Goal: Find specific page/section: Find specific page/section

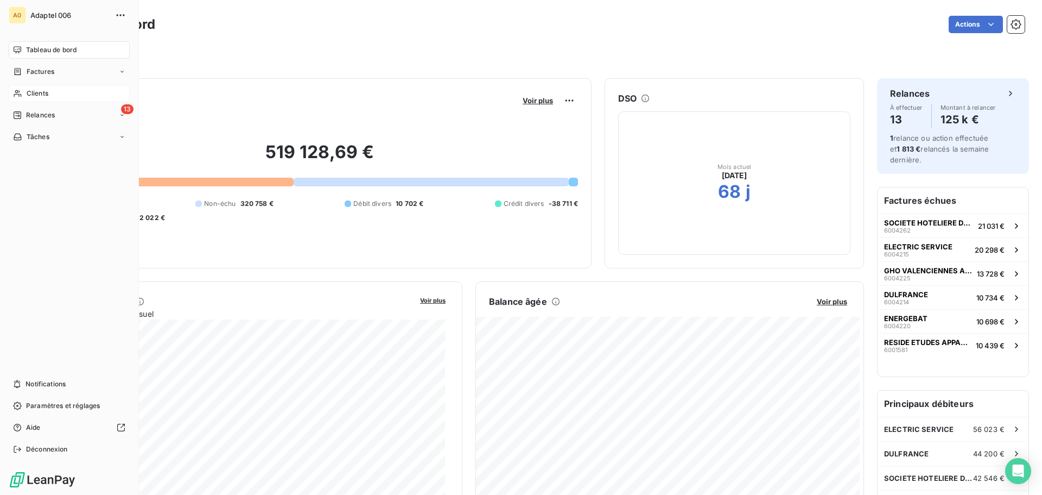
click at [39, 93] on span "Clients" at bounding box center [38, 93] width 22 height 10
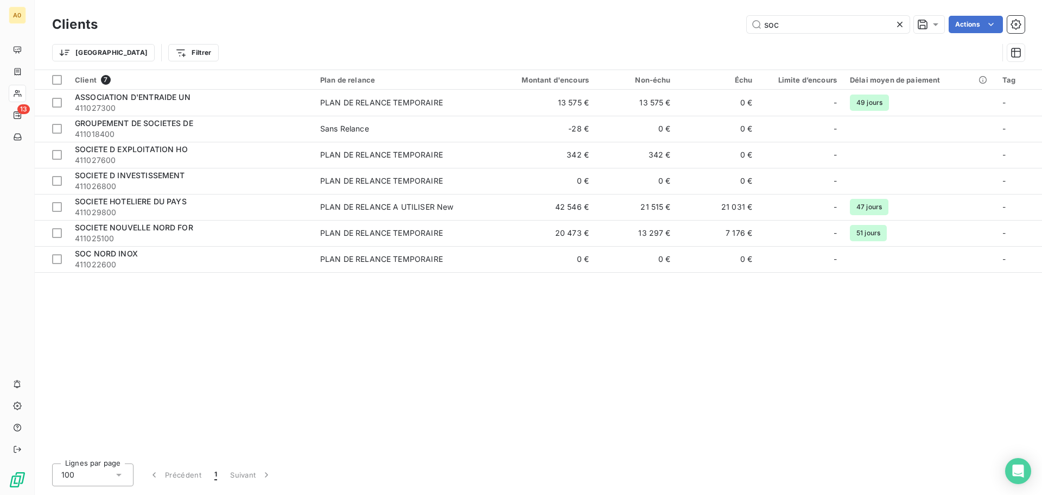
type input "soc"
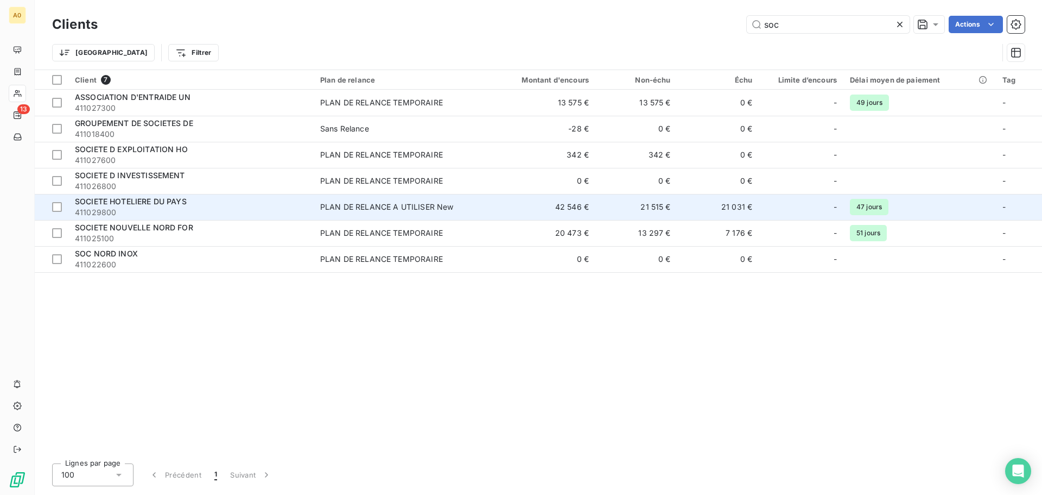
click at [148, 200] on span "SOCIETE HOTELIERE DU PAYS" at bounding box center [131, 201] width 112 height 9
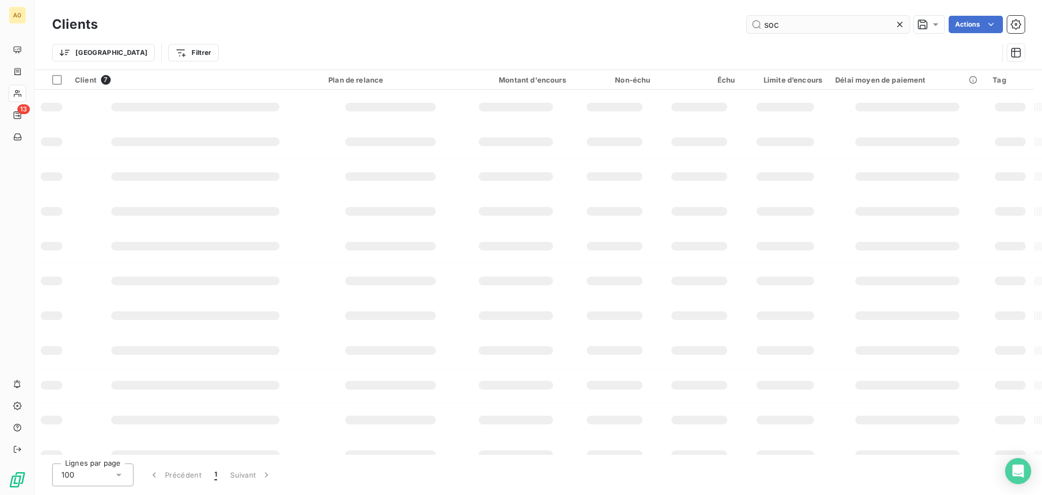
click at [806, 26] on input "soc" at bounding box center [828, 24] width 163 height 17
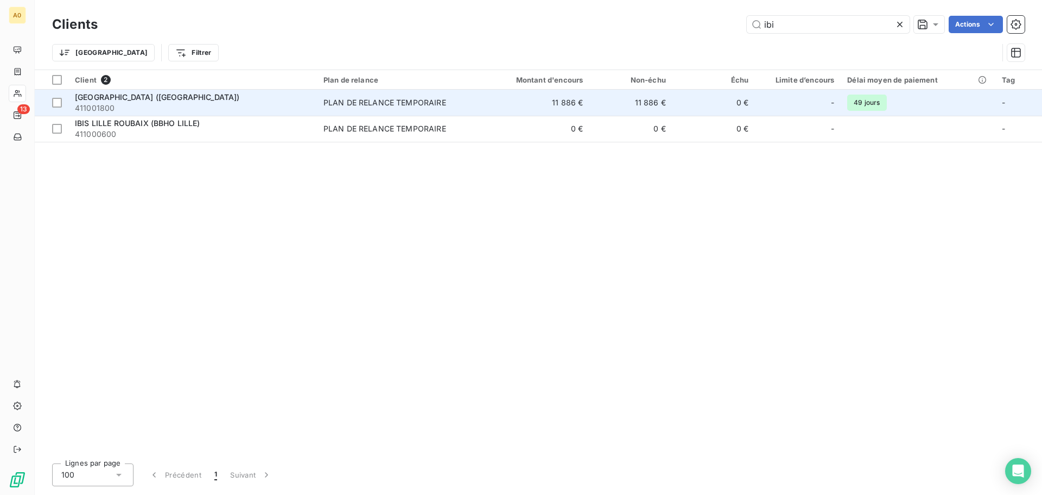
type input "ibi"
click at [224, 94] on span "[GEOGRAPHIC_DATA] ([GEOGRAPHIC_DATA])" at bounding box center [157, 96] width 165 height 9
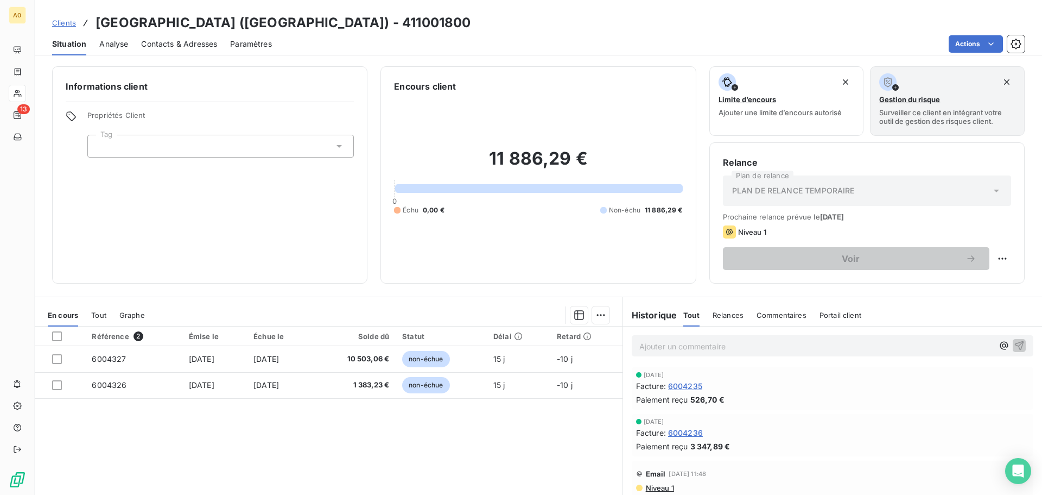
click at [175, 28] on h3 "[GEOGRAPHIC_DATA] ([GEOGRAPHIC_DATA]) - 411001800" at bounding box center [283, 23] width 375 height 20
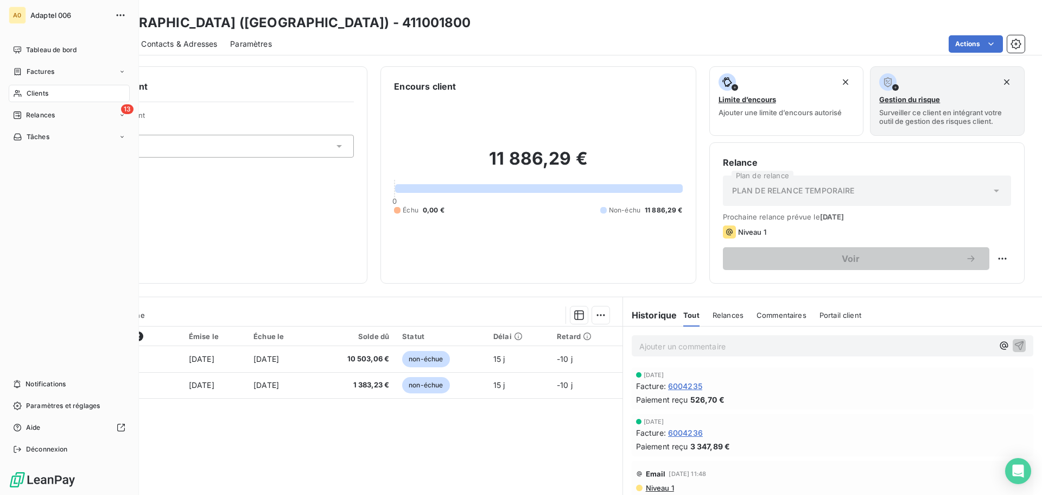
click at [53, 92] on div "Clients" at bounding box center [69, 93] width 121 height 17
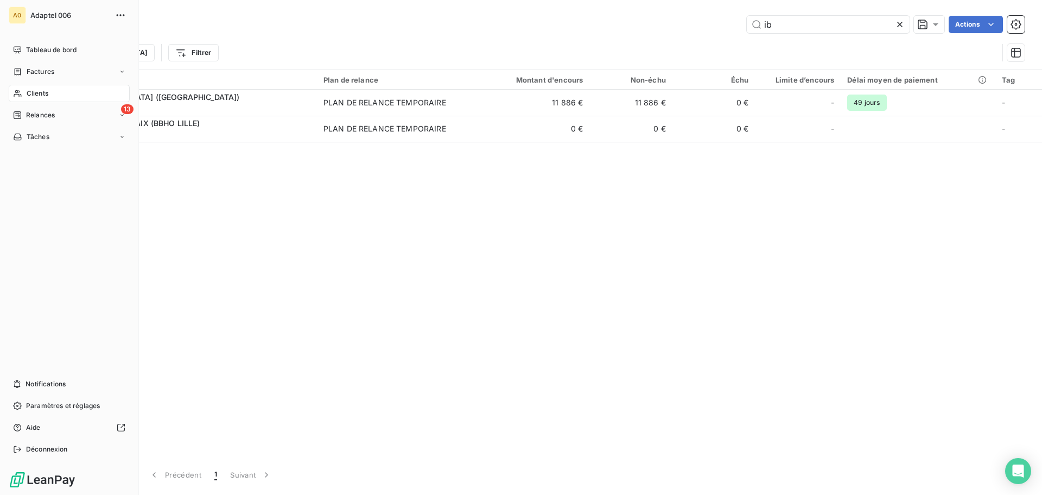
type input "i"
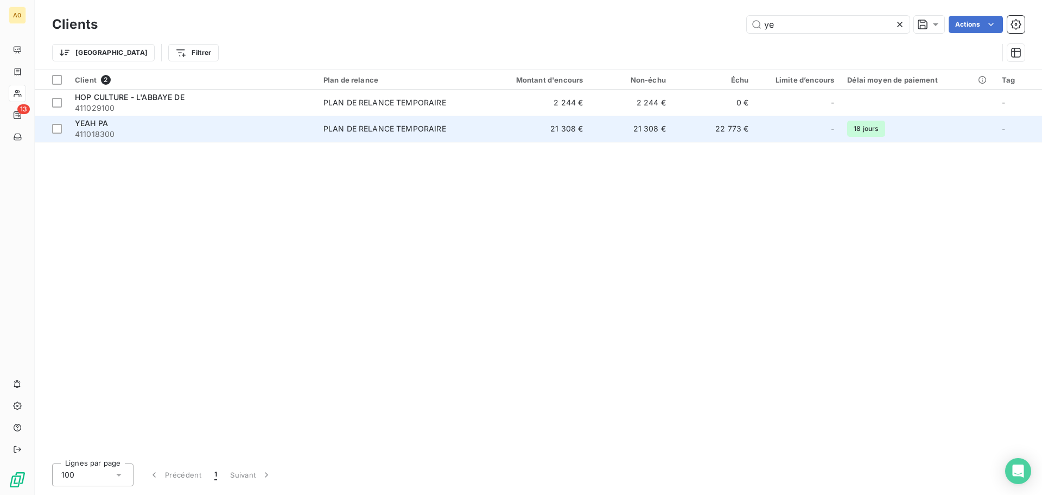
type input "ye"
click at [214, 134] on span "411018300" at bounding box center [193, 134] width 236 height 11
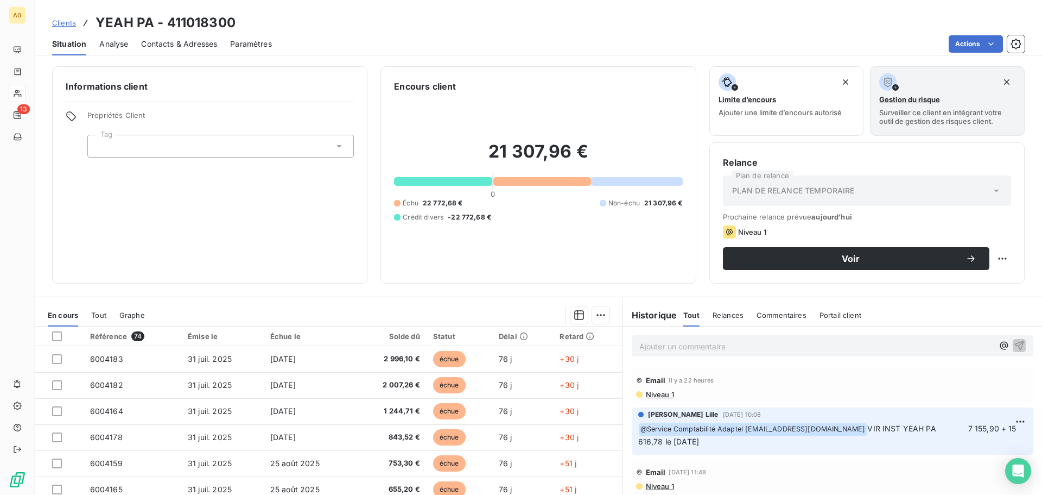
scroll to position [54, 0]
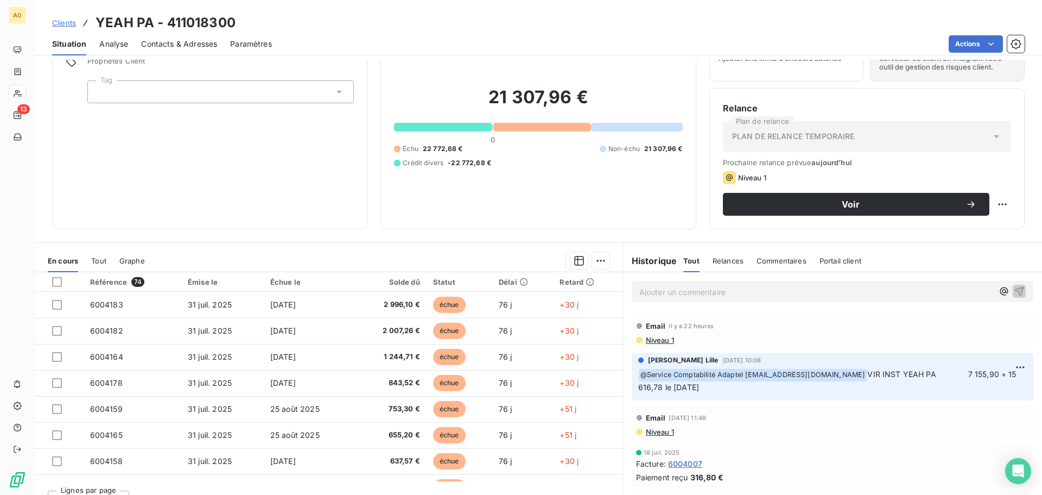
click at [315, 250] on div "En cours Tout Graphe" at bounding box center [329, 260] width 588 height 23
click at [809, 292] on p "Ajouter un commentaire ﻿" at bounding box center [816, 292] width 354 height 14
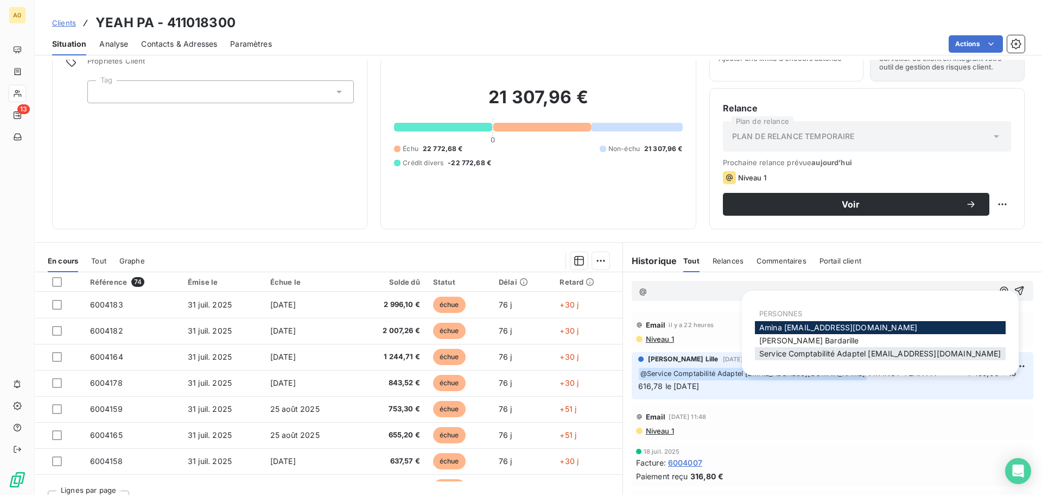
click at [810, 352] on span "Service Comptabilité Adaptel [EMAIL_ADDRESS][DOMAIN_NAME]" at bounding box center [880, 353] width 242 height 9
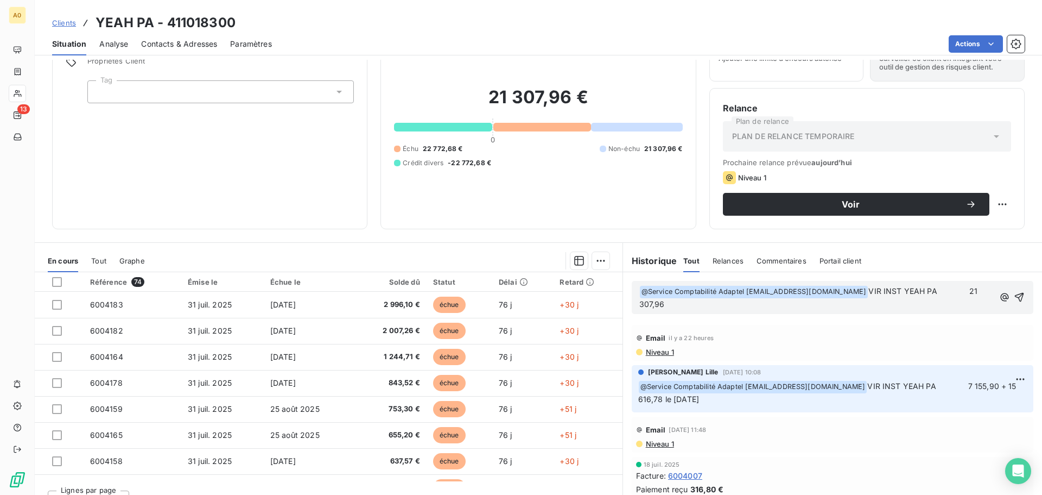
click at [908, 290] on span "VIR INST YEAH PA 21 307,96" at bounding box center [809, 297] width 340 height 22
click at [897, 291] on span "VIR INST YEAH PA 21 307,96" at bounding box center [809, 297] width 340 height 22
click at [714, 303] on p "﻿ @ Service Comptabilité Adaptel [EMAIL_ADDRESS][DOMAIN_NAME] ﻿ VIR INST YEAH P…" at bounding box center [817, 298] width 356 height 26
click at [1015, 298] on icon "button" at bounding box center [1020, 297] width 11 height 11
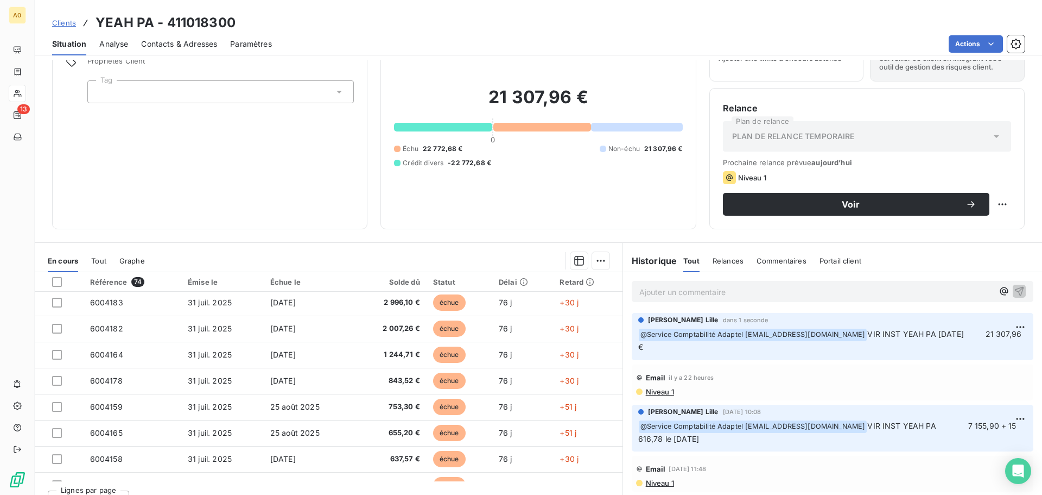
scroll to position [0, 0]
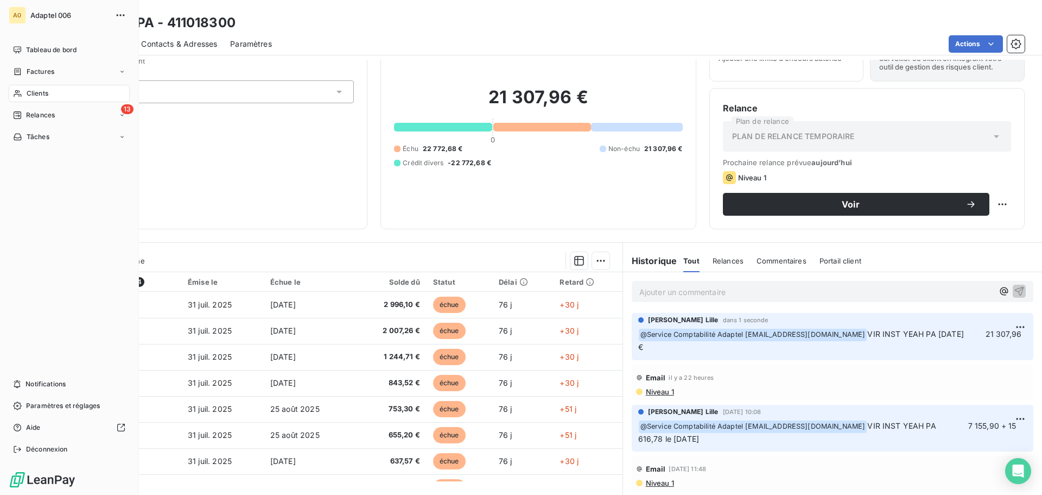
click at [27, 92] on span "Clients" at bounding box center [38, 93] width 22 height 10
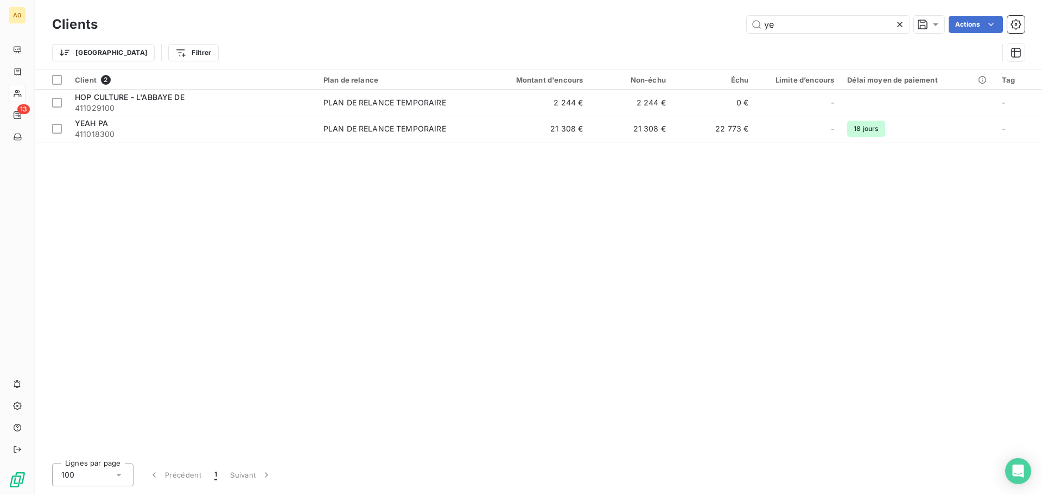
click at [217, 27] on div "ye Actions" at bounding box center [568, 24] width 914 height 17
click at [796, 30] on input "ye" at bounding box center [828, 24] width 163 height 17
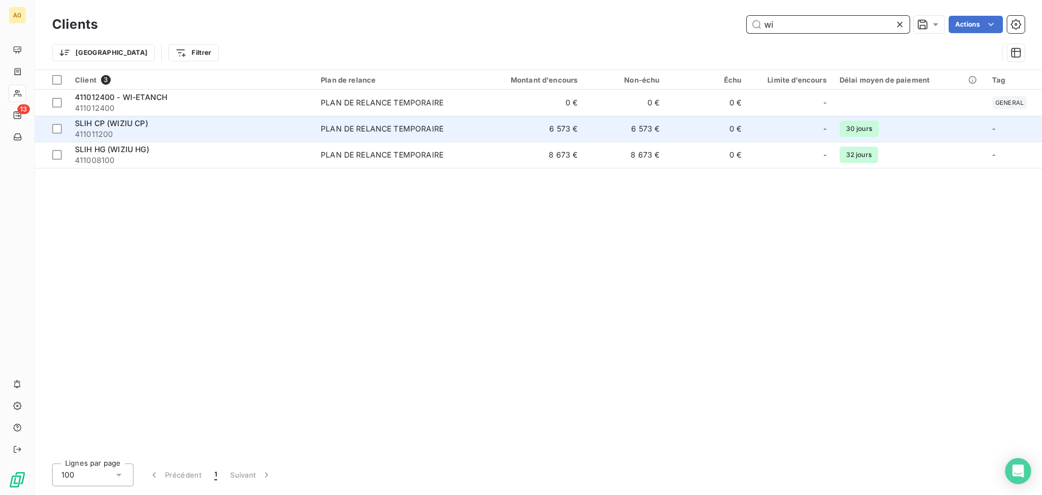
type input "wi"
click at [229, 126] on div "SLIH CP (WIZIU CP)" at bounding box center [191, 123] width 233 height 11
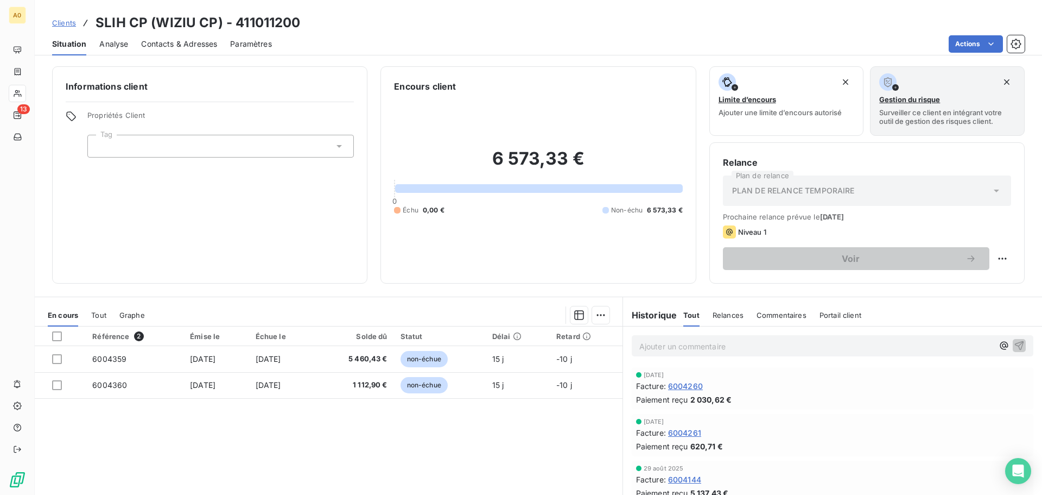
click at [261, 204] on div "Informations client Propriétés Client Tag" at bounding box center [209, 174] width 315 height 217
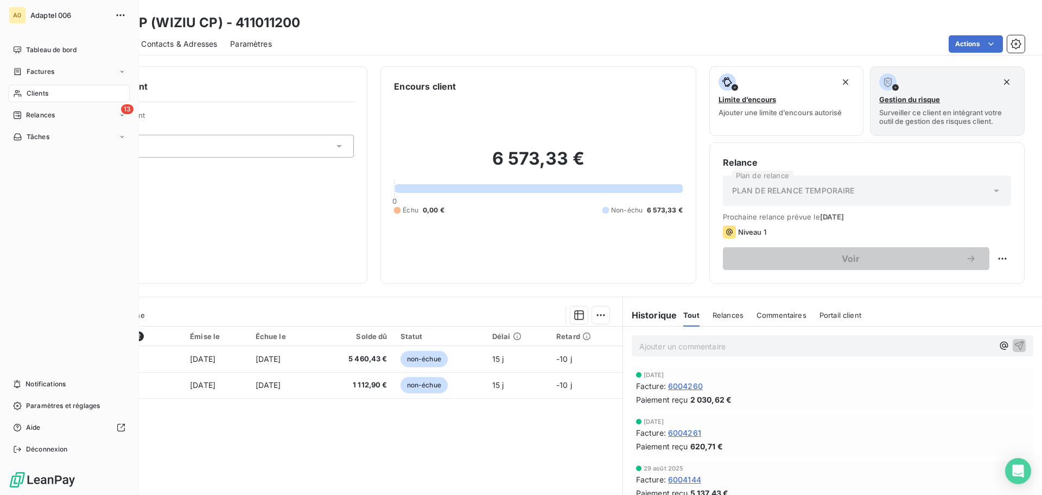
click at [32, 95] on span "Clients" at bounding box center [38, 93] width 22 height 10
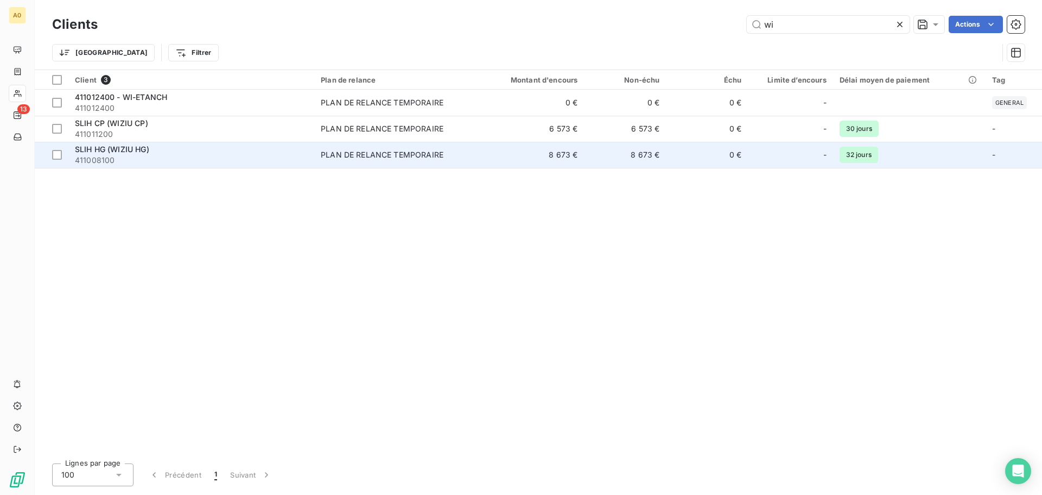
click at [128, 161] on span "411008100" at bounding box center [191, 160] width 233 height 11
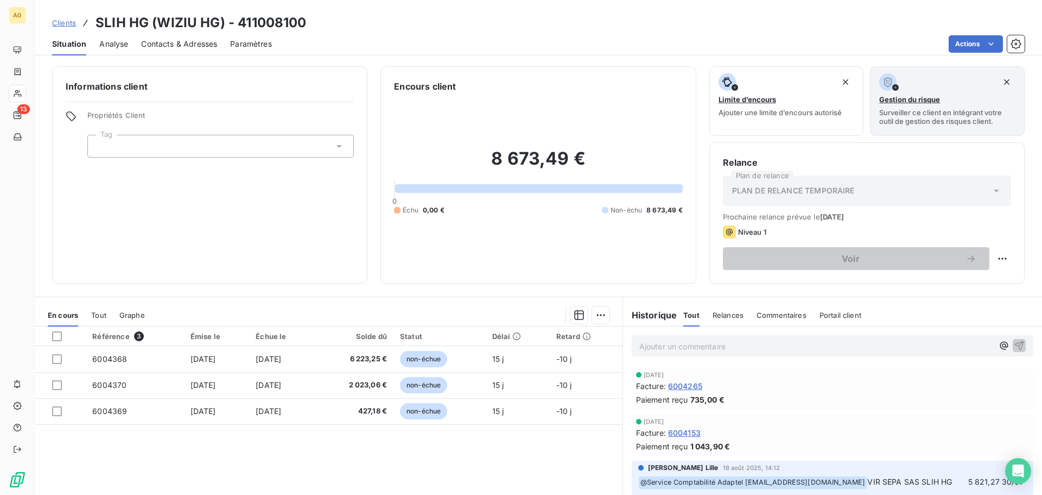
click at [305, 229] on div "Informations client Propriétés Client Tag" at bounding box center [209, 174] width 315 height 217
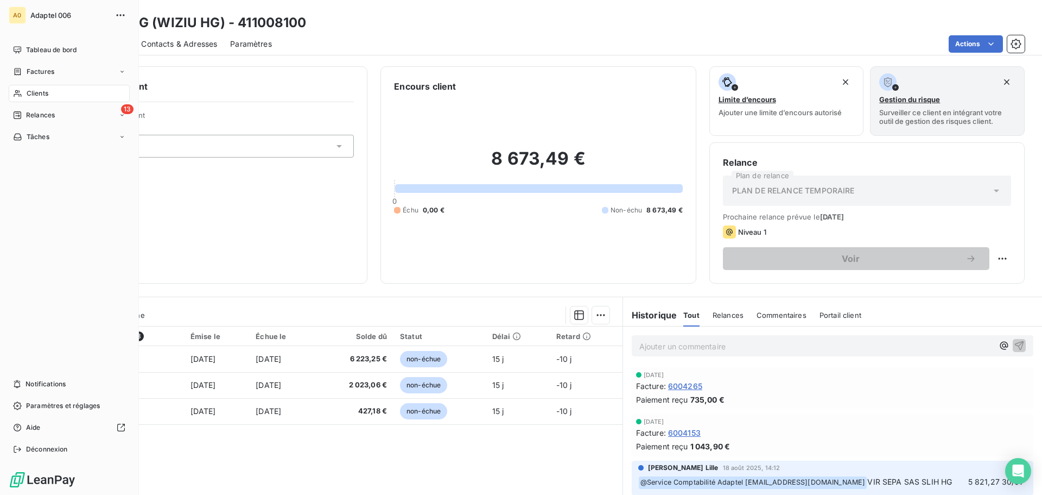
click at [31, 96] on span "Clients" at bounding box center [38, 93] width 22 height 10
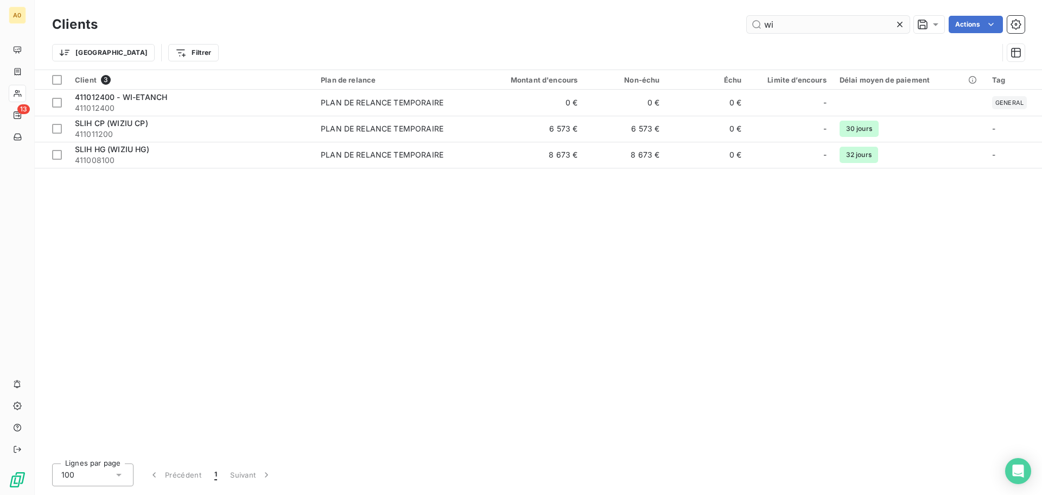
click at [805, 26] on input "wi" at bounding box center [828, 24] width 163 height 17
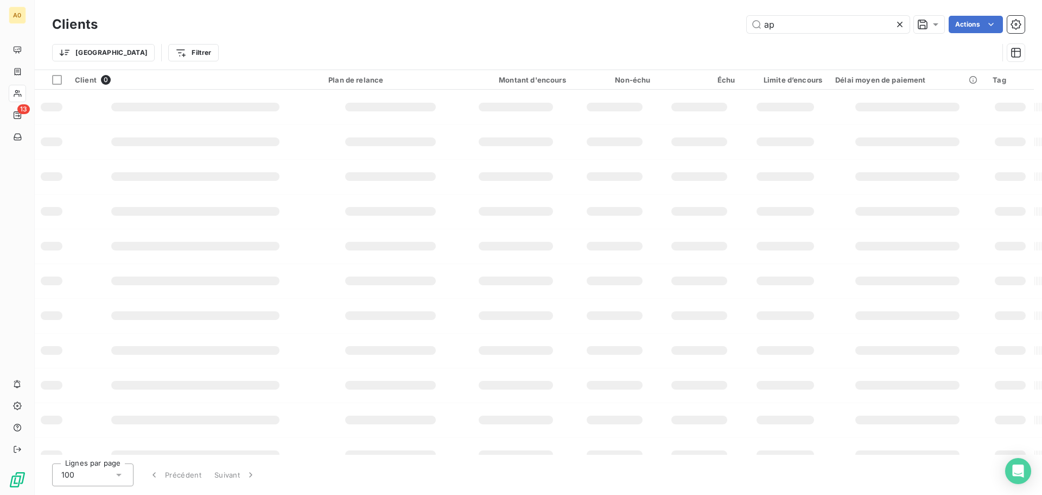
type input "a"
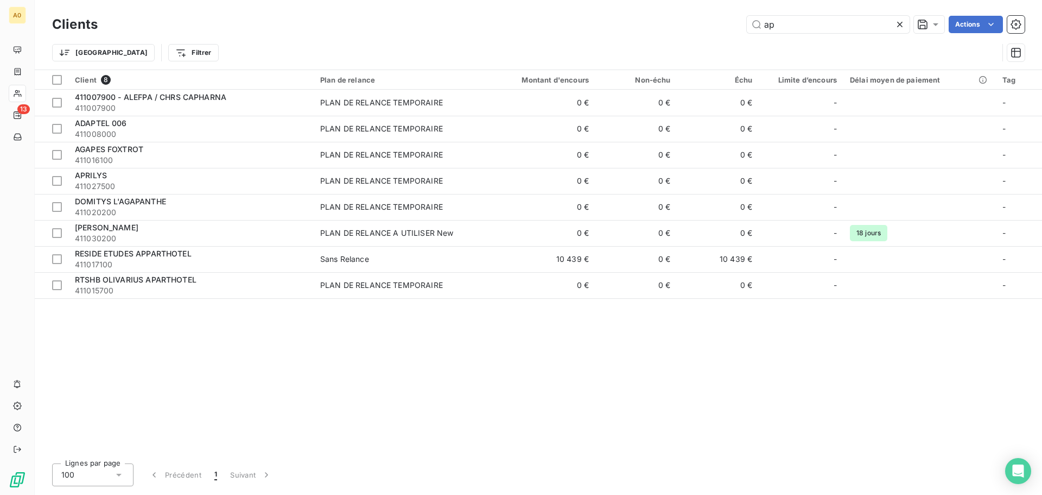
click at [299, 22] on div "ap Actions" at bounding box center [568, 24] width 914 height 17
click at [780, 30] on input "ap" at bounding box center [828, 24] width 163 height 17
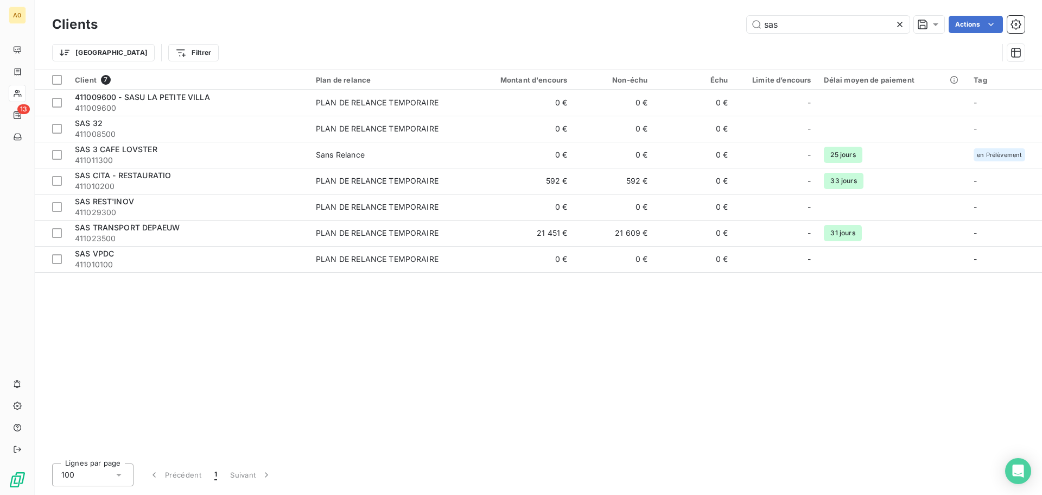
click at [394, 422] on div "Client 7 Plan de relance Montant d'encours Non-échu Échu Limite d’encours Délai…" at bounding box center [539, 262] width 1008 height 384
click at [840, 27] on input "sas" at bounding box center [828, 24] width 163 height 17
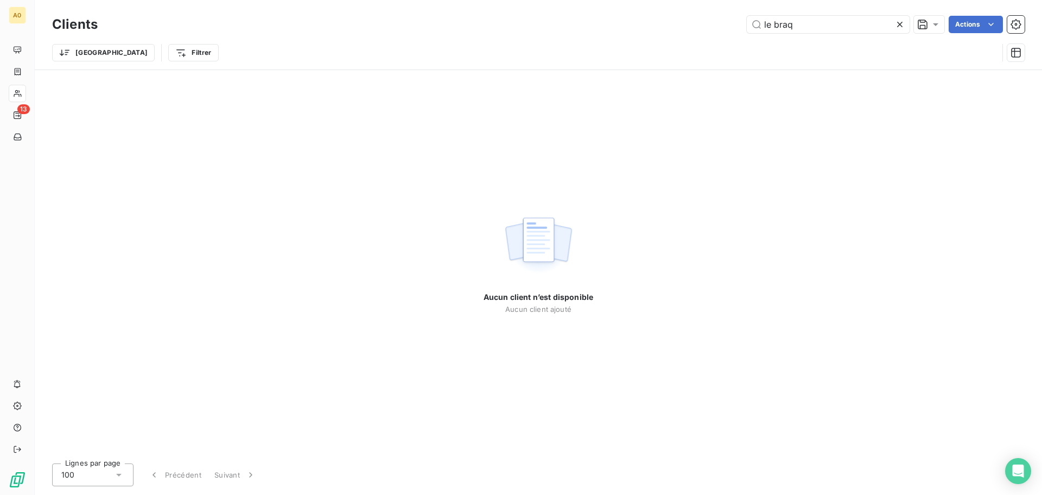
click at [387, 174] on div "Aucun client n’est disponible Aucun client ajouté" at bounding box center [539, 262] width 1008 height 384
click at [853, 24] on input "le braq" at bounding box center [828, 24] width 163 height 17
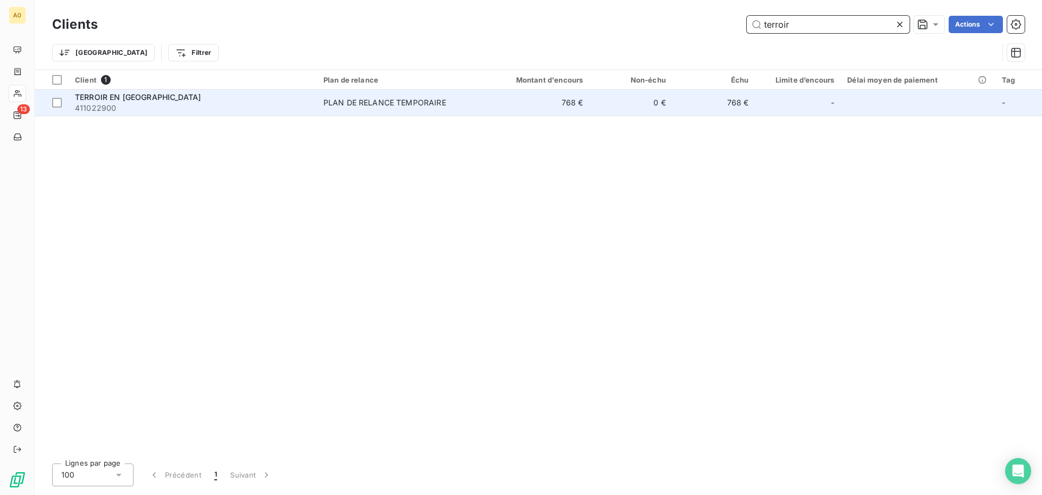
type input "terroir"
click at [263, 105] on span "411022900" at bounding box center [193, 108] width 236 height 11
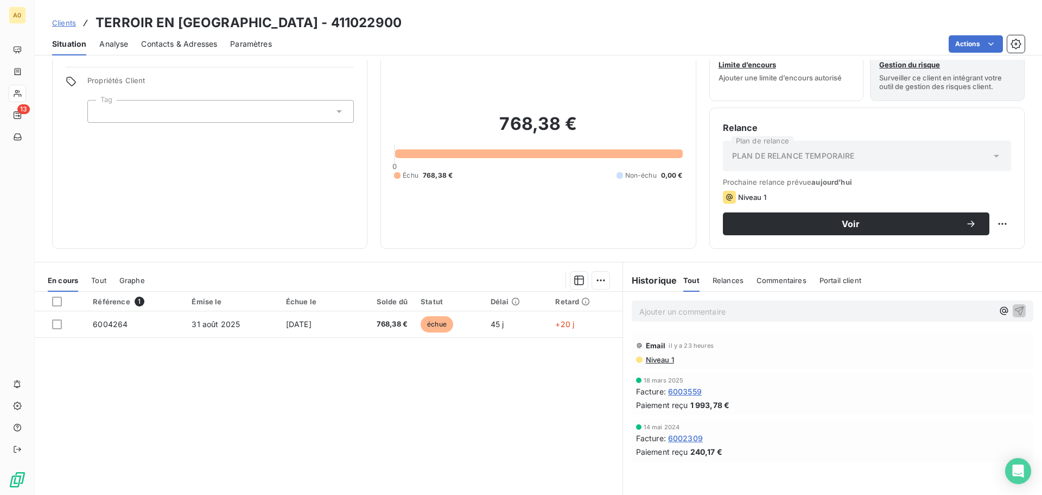
scroll to position [54, 0]
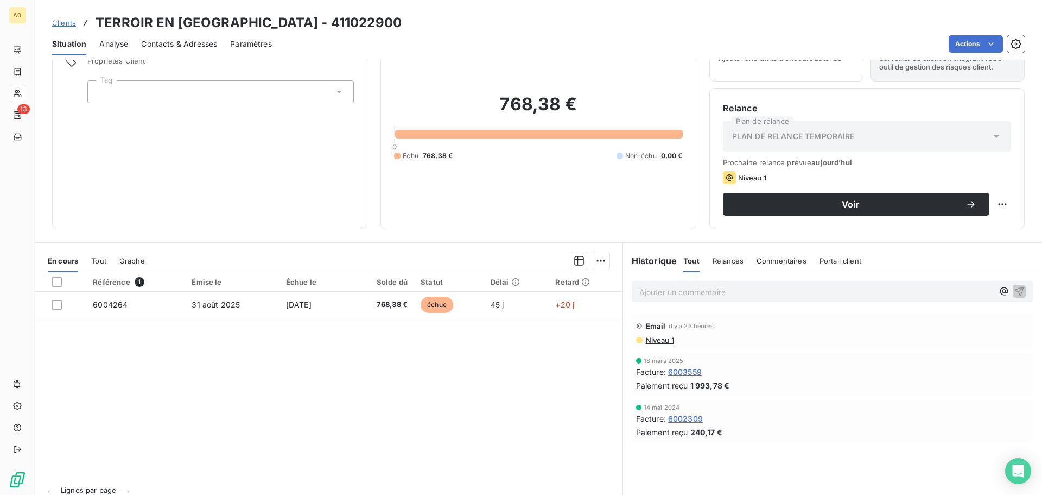
click at [382, 401] on div "Référence 1 Émise le Échue le Solde dû Statut Délai Retard 6004264 31 août 2025…" at bounding box center [329, 376] width 588 height 209
click at [775, 286] on p "Ajouter un commentaire ﻿" at bounding box center [816, 292] width 354 height 14
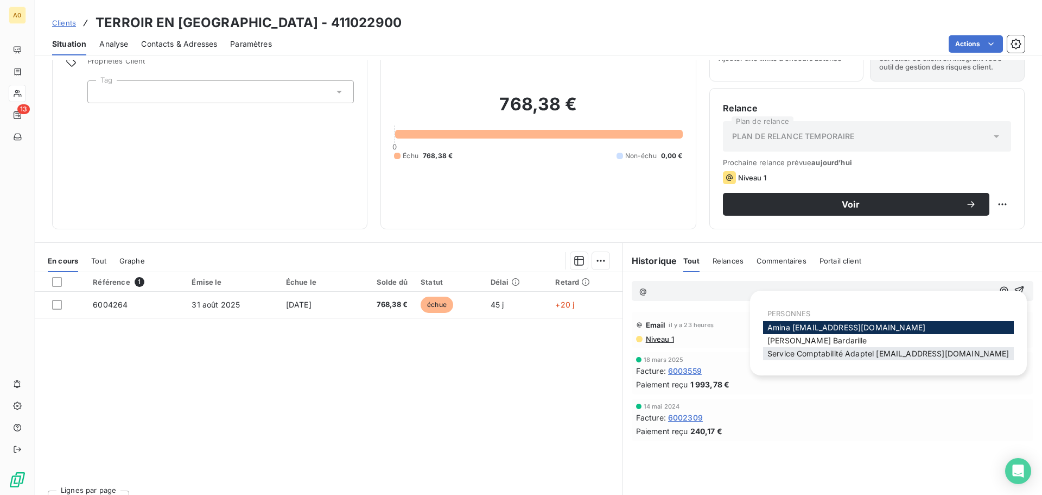
click at [779, 356] on span "Service Comptabilité Adaptel [EMAIL_ADDRESS][DOMAIN_NAME]" at bounding box center [889, 353] width 242 height 9
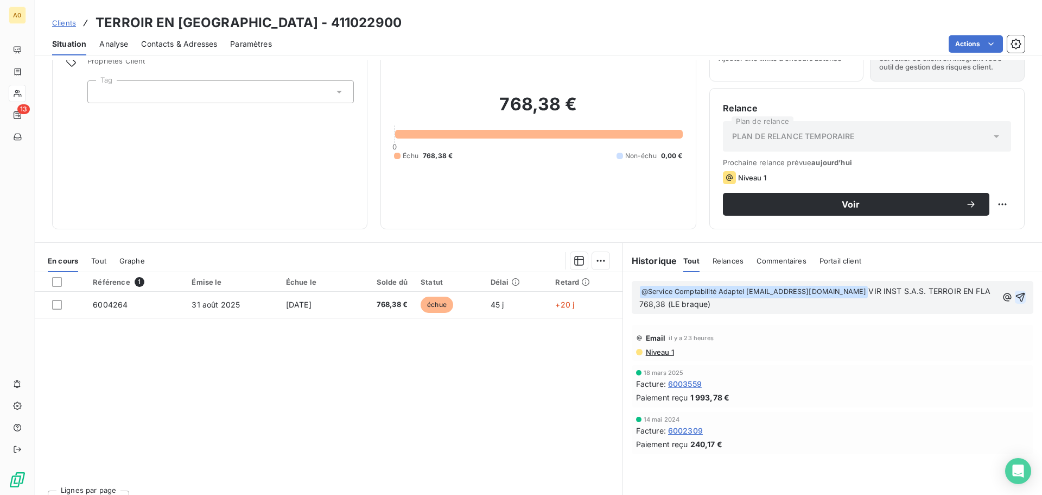
click at [1015, 300] on icon "button" at bounding box center [1020, 297] width 11 height 11
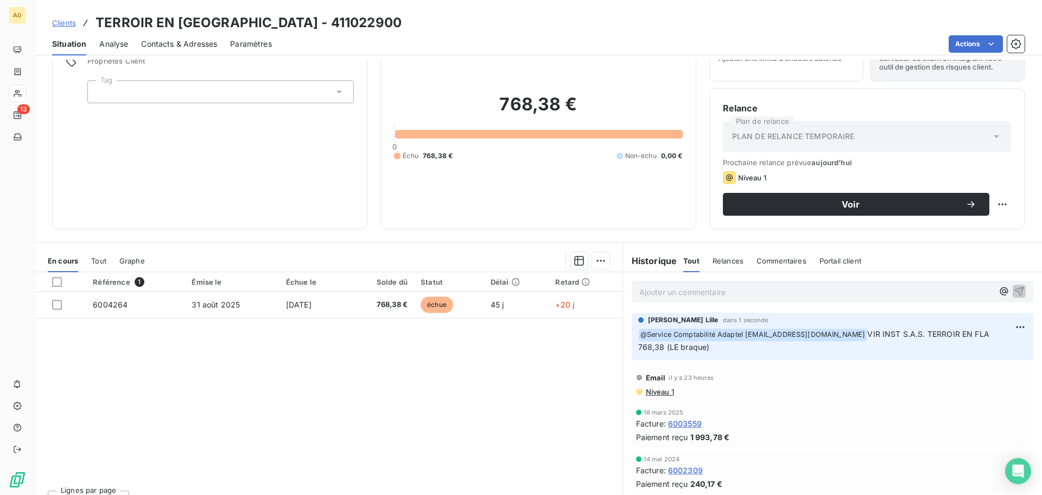
click at [363, 186] on div "Informations client Propriétés Client Tag" at bounding box center [209, 120] width 315 height 217
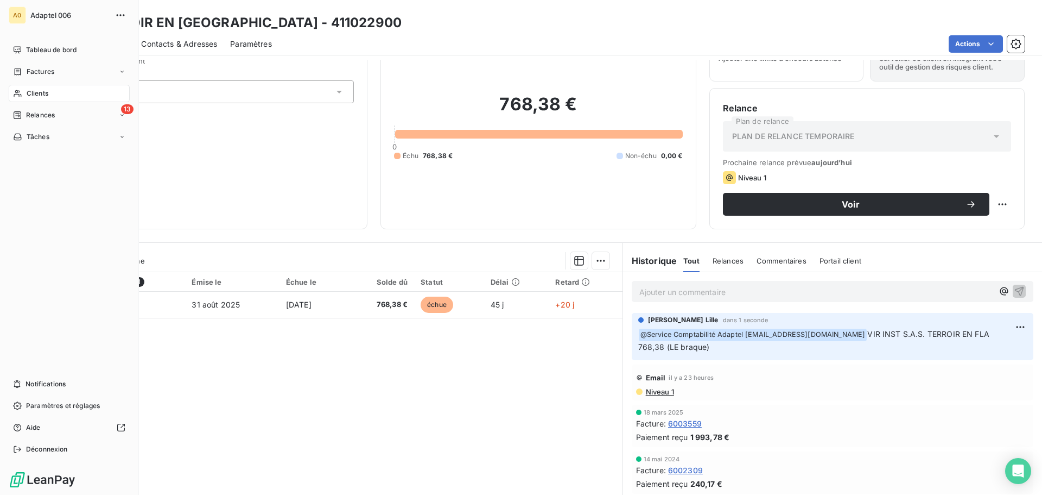
click at [37, 92] on span "Clients" at bounding box center [38, 93] width 22 height 10
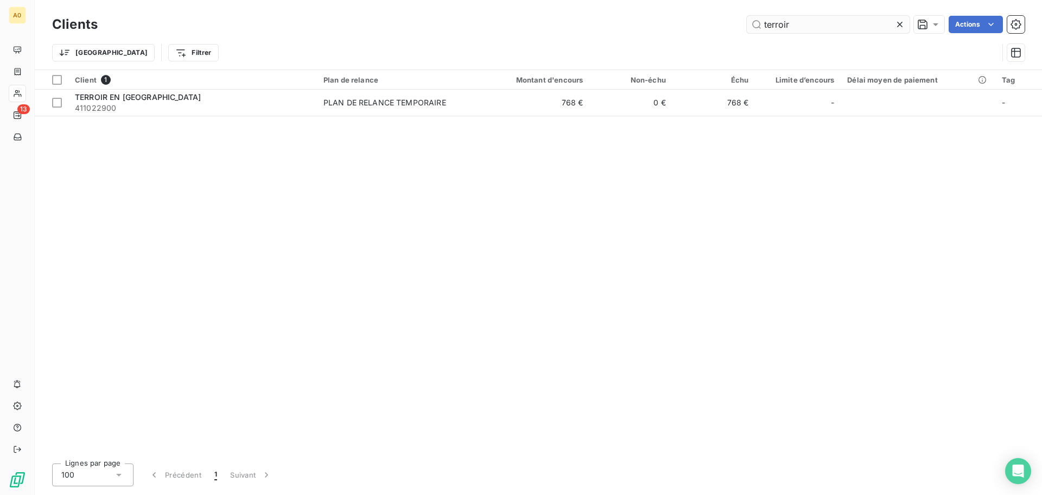
click at [800, 26] on input "terroir" at bounding box center [828, 24] width 163 height 17
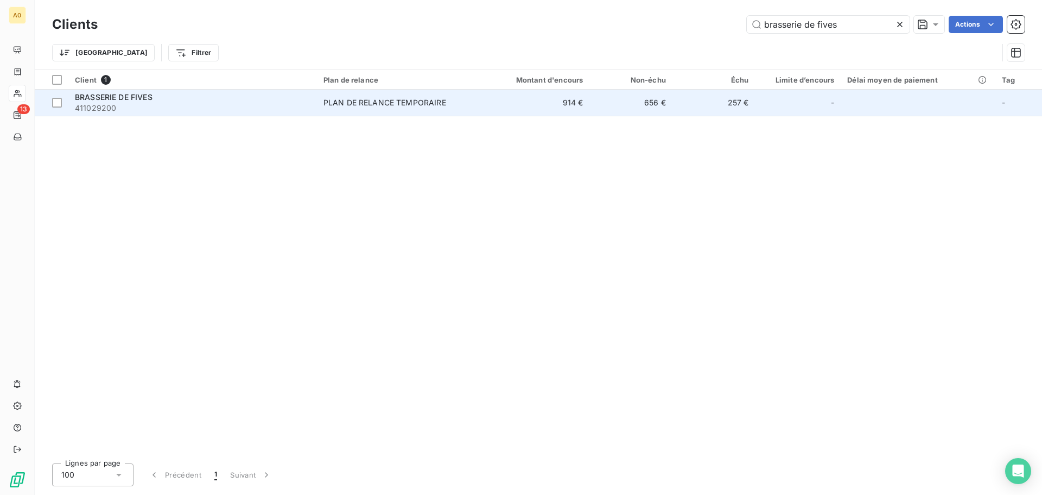
type input "brasserie de fives"
click at [203, 103] on span "411029200" at bounding box center [193, 108] width 236 height 11
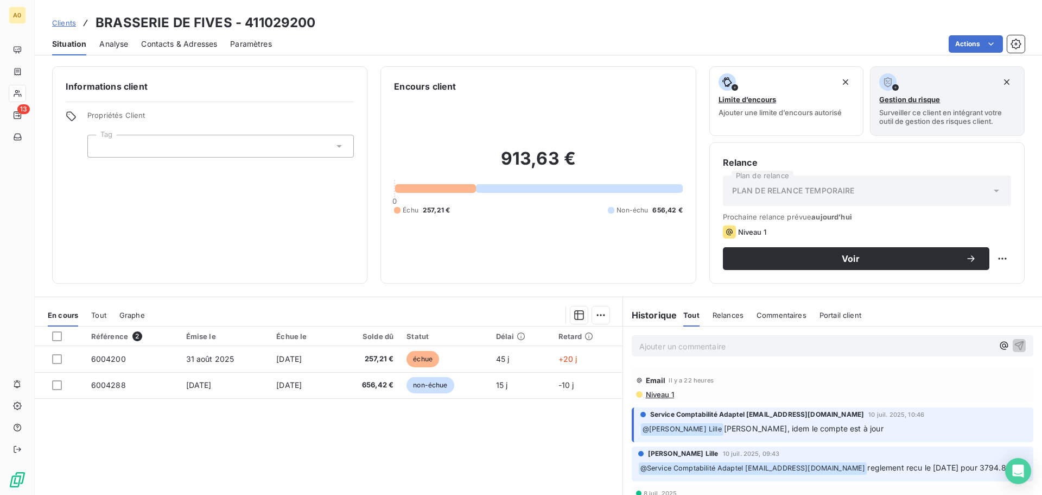
scroll to position [54, 0]
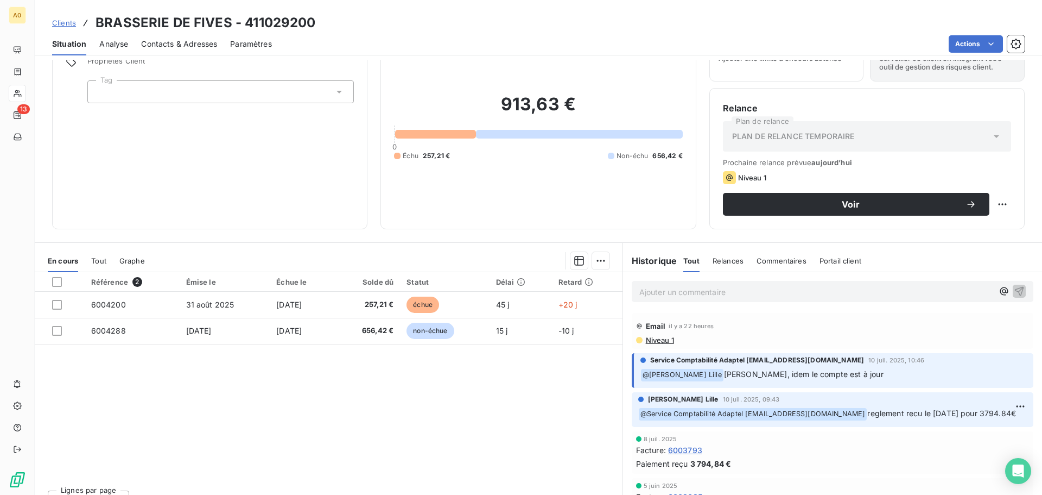
click at [354, 430] on div "Référence 2 Émise le Échue le Solde dû Statut Délai Retard 6004200 31 août 2025…" at bounding box center [329, 376] width 588 height 209
click at [773, 290] on p "Ajouter un commentaire ﻿" at bounding box center [816, 292] width 354 height 14
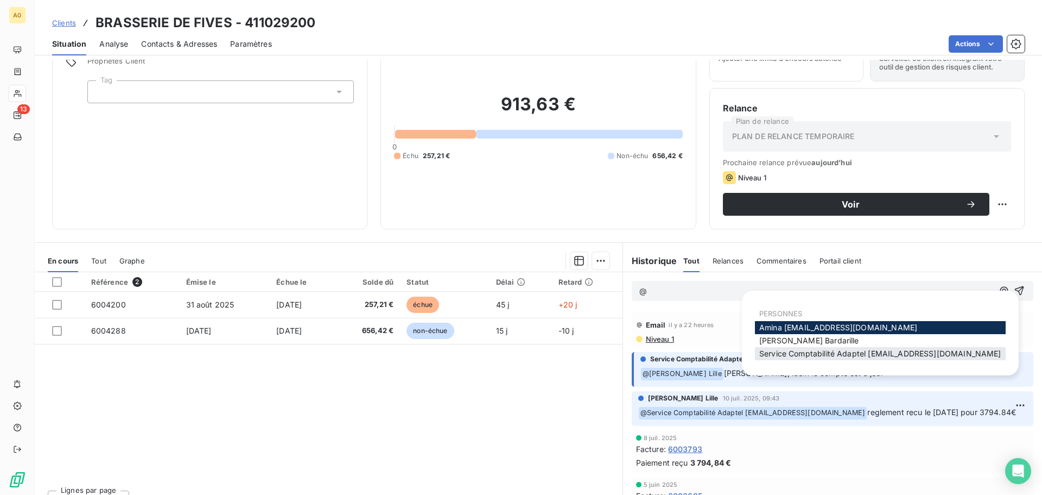
click at [807, 353] on span "Service Comptabilité Adaptel [EMAIL_ADDRESS][DOMAIN_NAME]" at bounding box center [880, 353] width 242 height 9
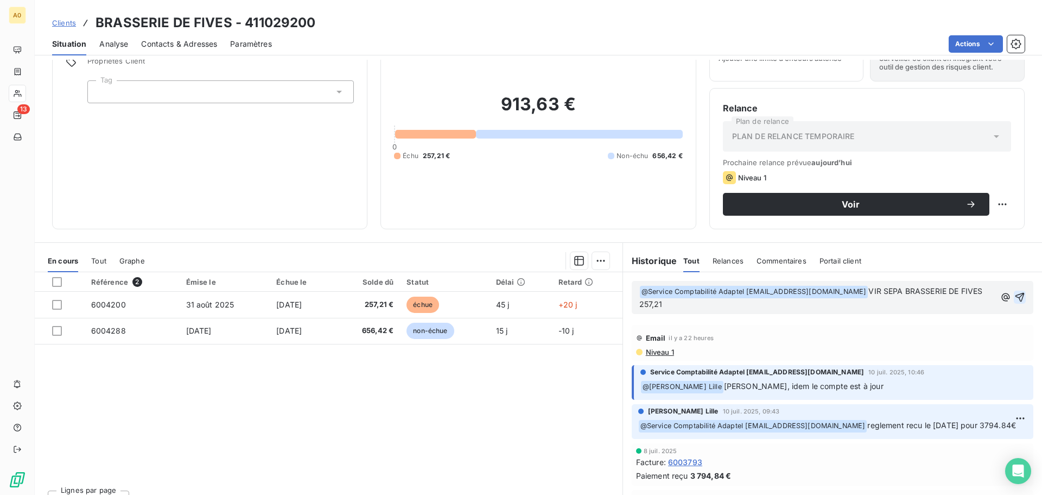
click at [1015, 295] on icon "button" at bounding box center [1020, 297] width 11 height 11
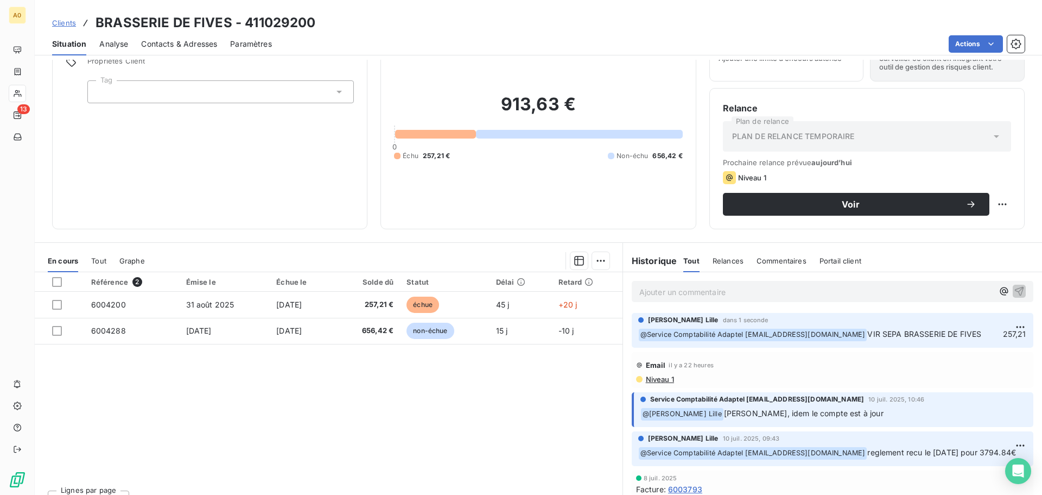
click at [397, 196] on div "913,63 € 0 Échu 257,21 € Non-échu 656,42 €" at bounding box center [538, 127] width 288 height 177
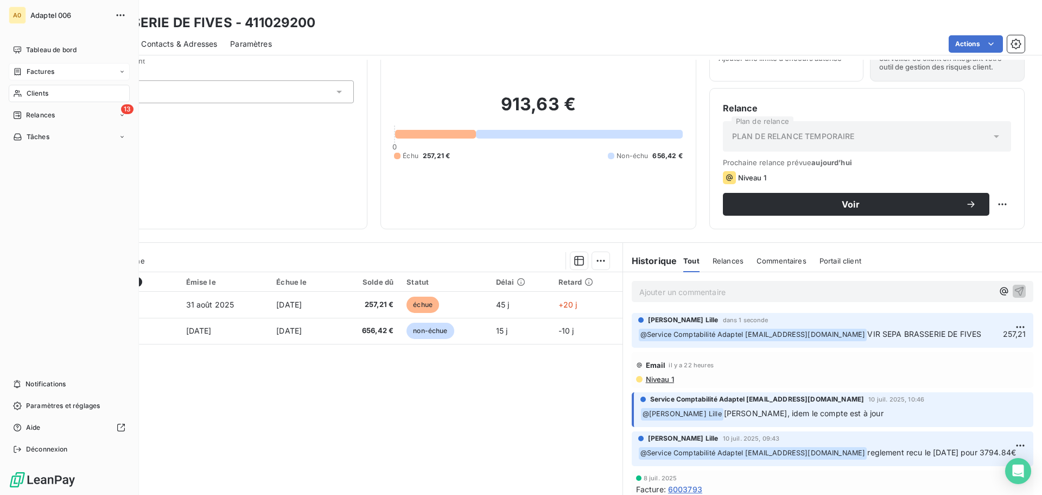
drag, startPoint x: 34, startPoint y: 90, endPoint x: 118, endPoint y: 67, distance: 87.6
click at [34, 90] on span "Clients" at bounding box center [38, 93] width 22 height 10
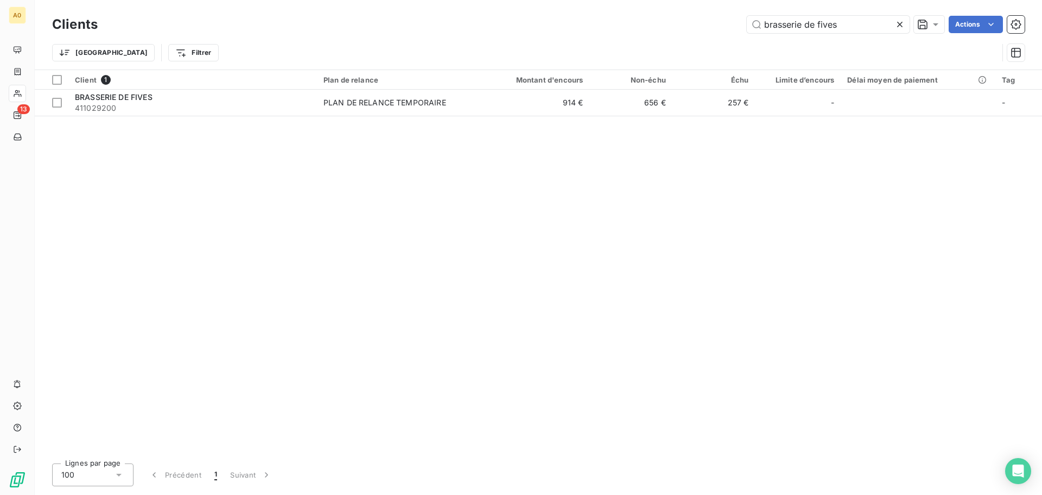
click at [901, 24] on icon at bounding box center [900, 24] width 11 height 11
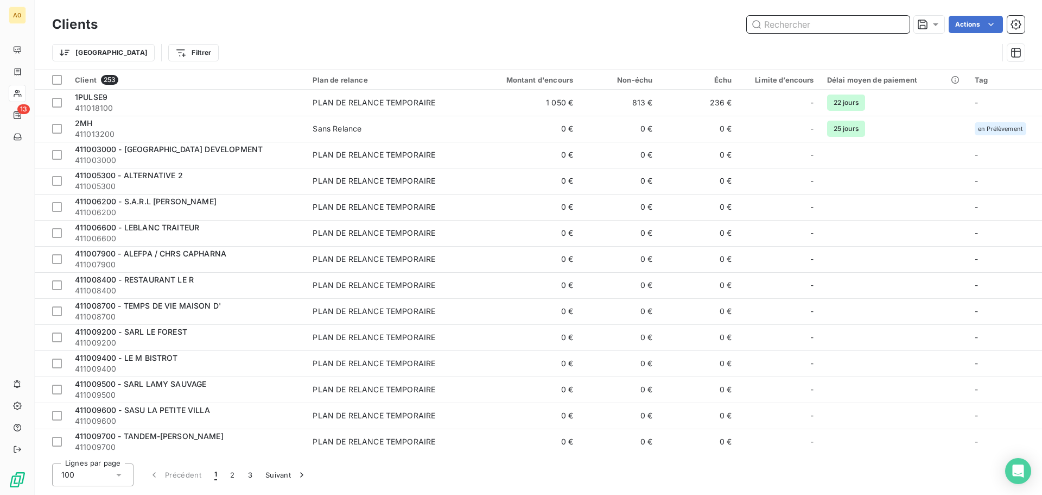
click at [829, 27] on input "text" at bounding box center [828, 24] width 163 height 17
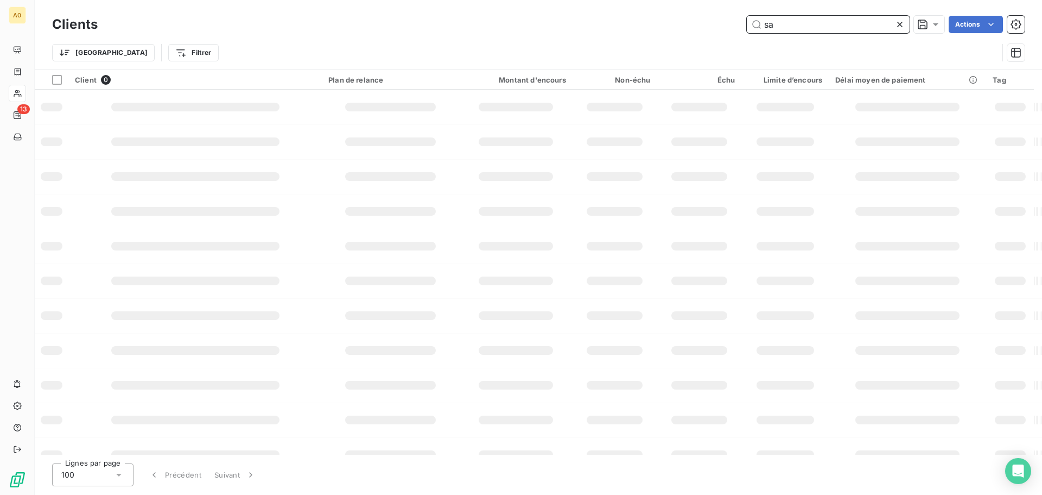
type input "s"
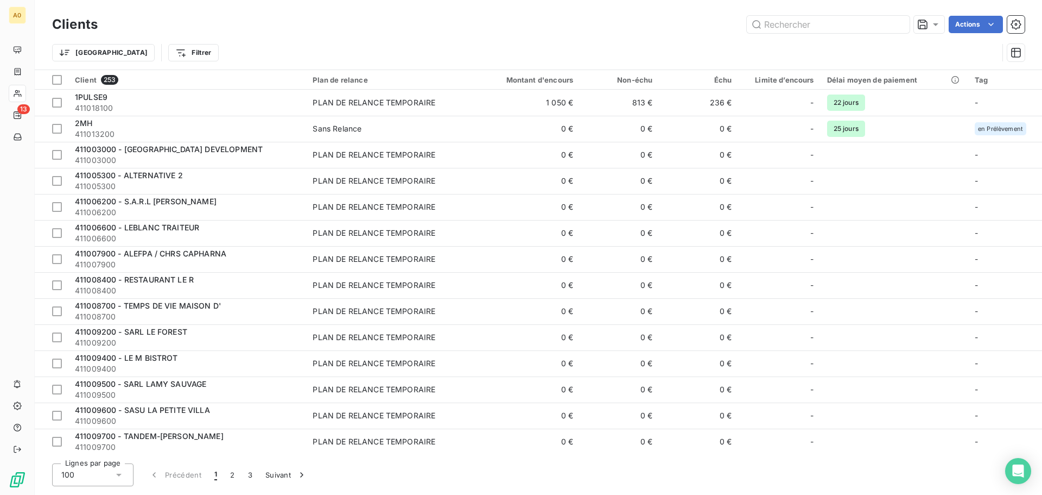
click at [404, 42] on div "Trier Filtrer" at bounding box center [538, 53] width 973 height 34
click at [835, 29] on input "text" at bounding box center [828, 24] width 163 height 17
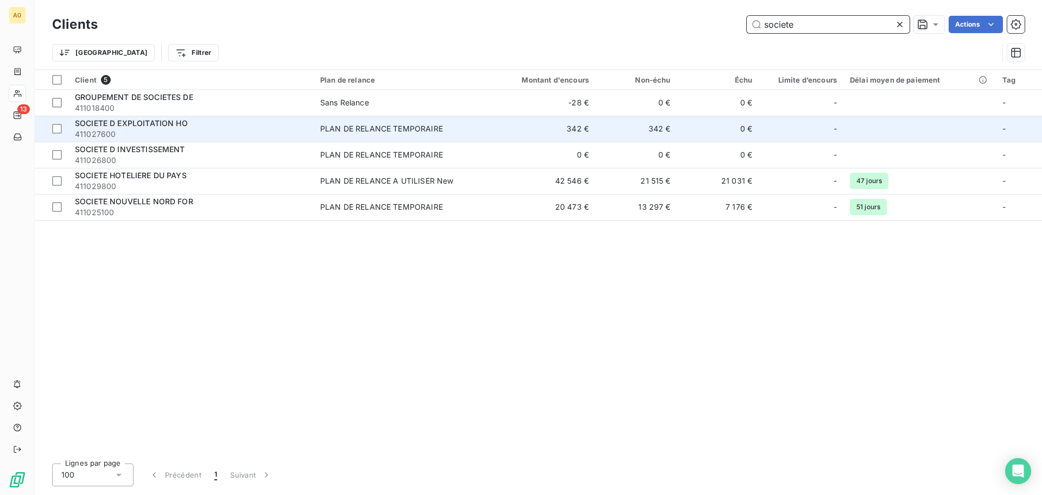
type input "societe"
click at [256, 130] on span "411027600" at bounding box center [191, 134] width 232 height 11
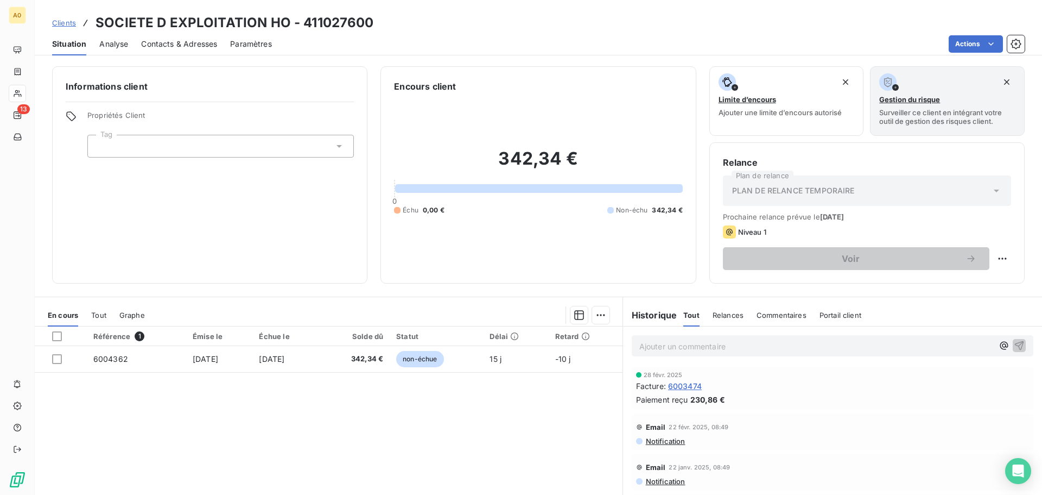
drag, startPoint x: 318, startPoint y: 248, endPoint x: 345, endPoint y: 223, distance: 36.1
click at [318, 248] on div "Informations client Propriétés Client Tag" at bounding box center [209, 174] width 315 height 217
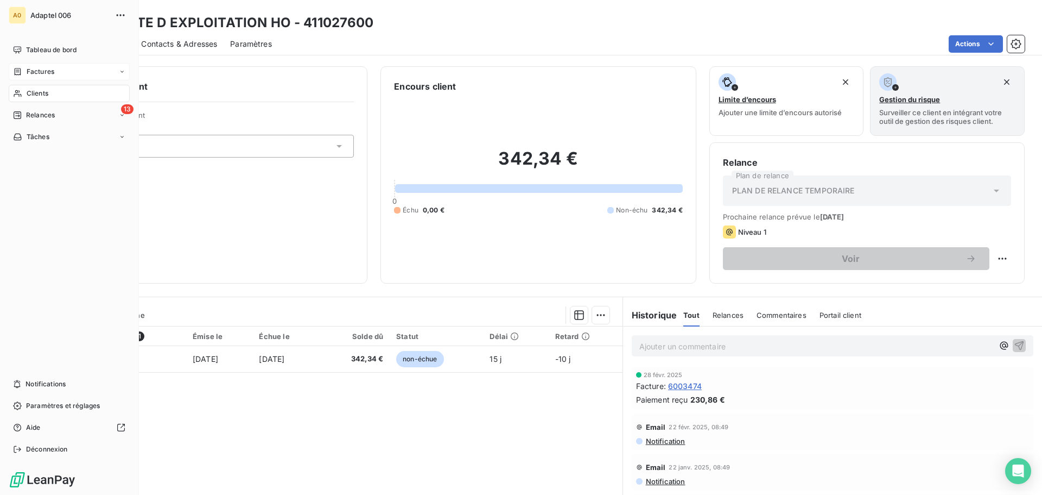
click at [33, 71] on span "Factures" at bounding box center [41, 72] width 28 height 10
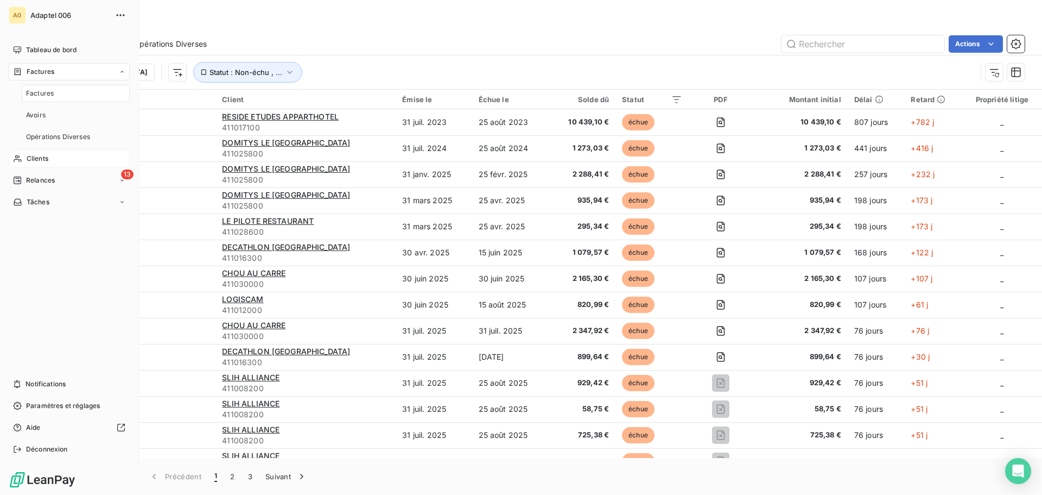
click at [33, 162] on span "Clients" at bounding box center [38, 159] width 22 height 10
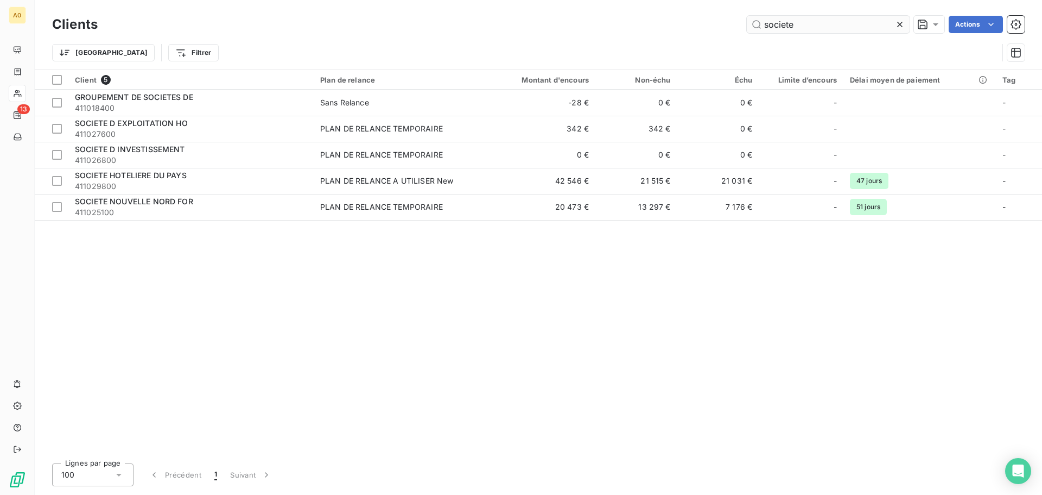
click at [833, 27] on input "societe" at bounding box center [828, 24] width 163 height 17
click at [834, 27] on input "societe" at bounding box center [828, 24] width 163 height 17
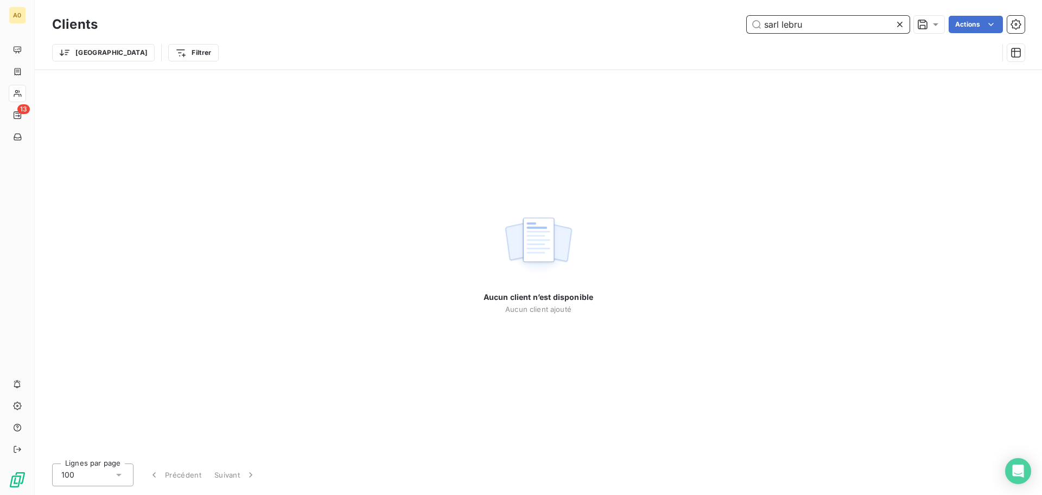
type input "sarl lebru"
click at [899, 23] on icon at bounding box center [900, 24] width 11 height 11
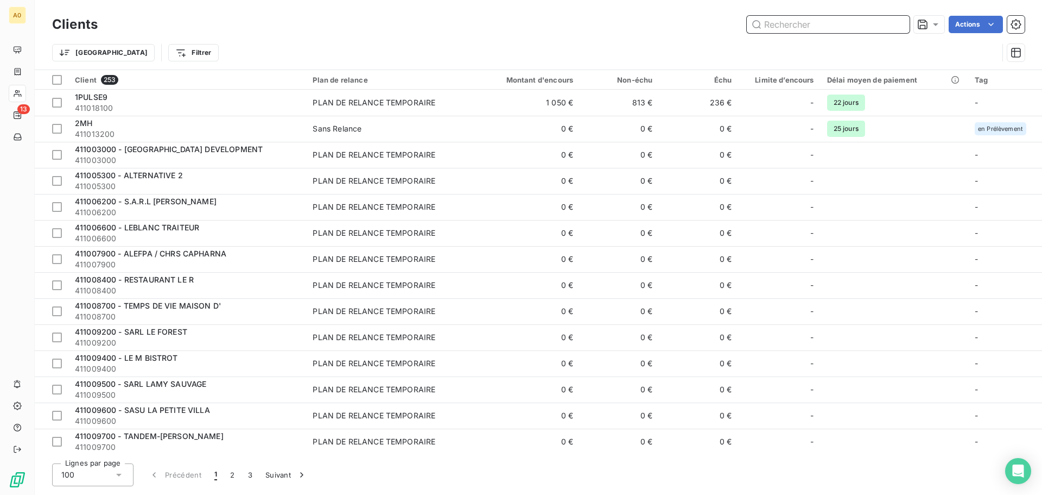
click at [802, 21] on input "text" at bounding box center [828, 24] width 163 height 17
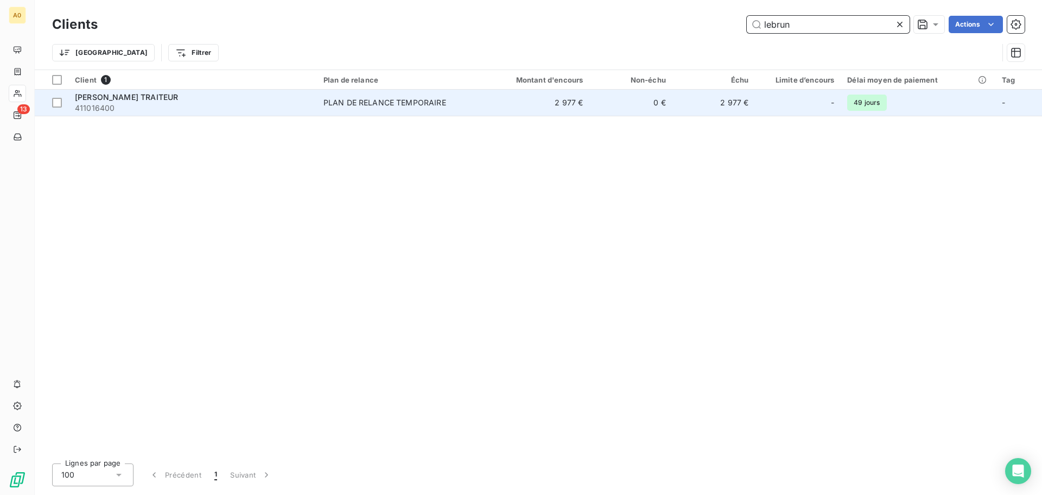
type input "lebrun"
click at [343, 106] on div "PLAN DE RELANCE TEMPORAIRE" at bounding box center [385, 102] width 123 height 11
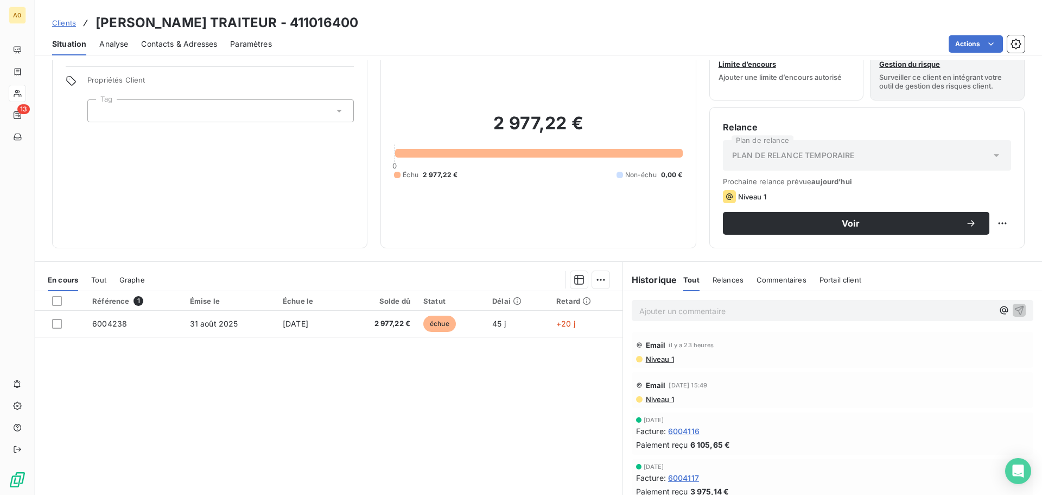
scroll to position [54, 0]
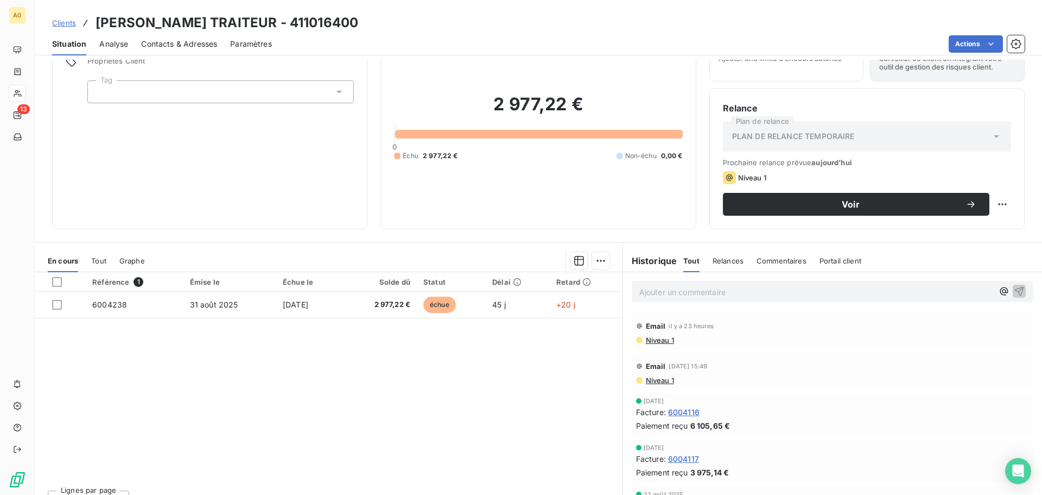
click at [316, 385] on div "Référence 1 Émise le Échue le Solde dû Statut Délai Retard 6004238 31 août 2025…" at bounding box center [329, 376] width 588 height 209
click at [681, 291] on p "Ajouter un commentaire ﻿" at bounding box center [816, 292] width 354 height 14
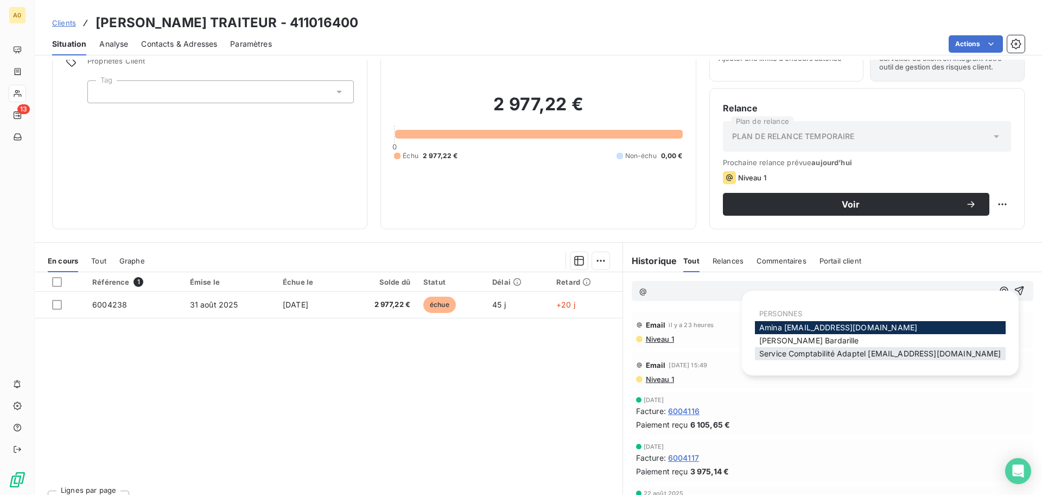
click at [790, 354] on span "Service Comptabilité Adaptel [EMAIL_ADDRESS][DOMAIN_NAME]" at bounding box center [880, 353] width 242 height 9
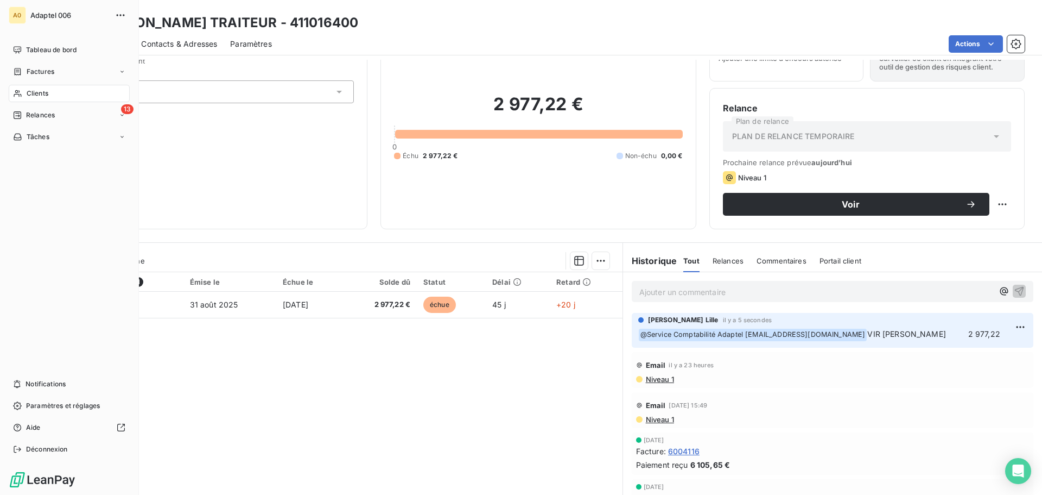
click at [28, 94] on span "Clients" at bounding box center [38, 93] width 22 height 10
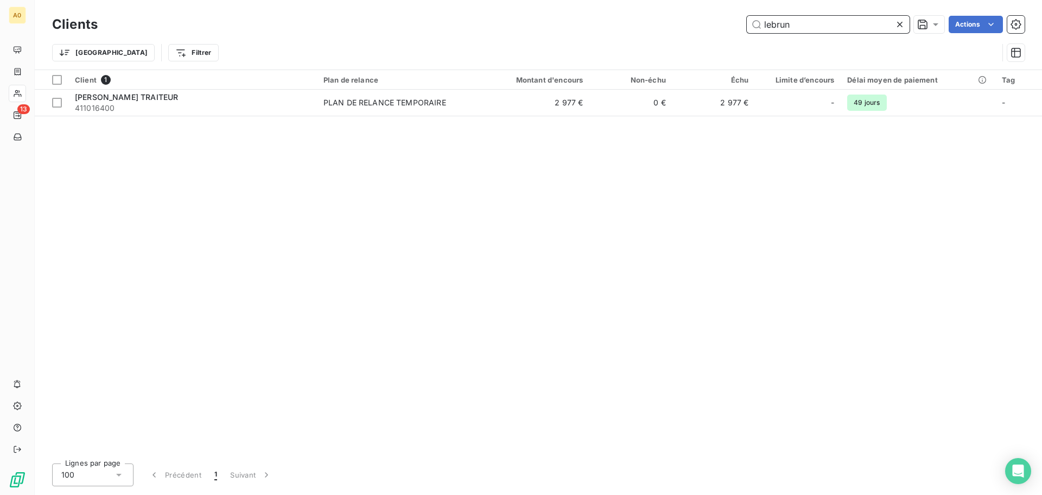
click at [801, 27] on input "lebrun" at bounding box center [828, 24] width 163 height 17
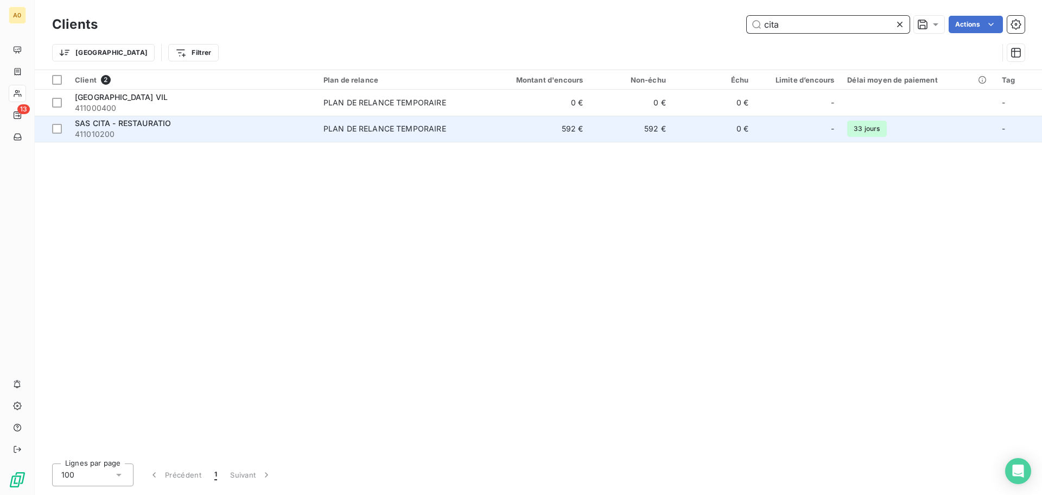
type input "cita"
click at [264, 124] on div "SAS CITA - RESTAURATIO" at bounding box center [193, 123] width 236 height 11
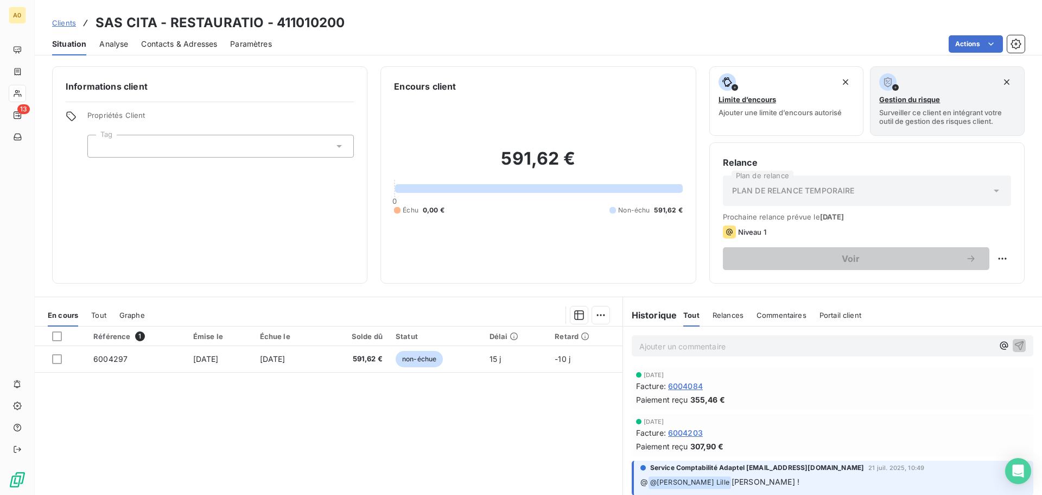
click at [240, 210] on div "Informations client Propriétés Client Tag" at bounding box center [209, 174] width 315 height 217
click at [721, 345] on p "Ajouter un commentaire ﻿" at bounding box center [816, 346] width 354 height 14
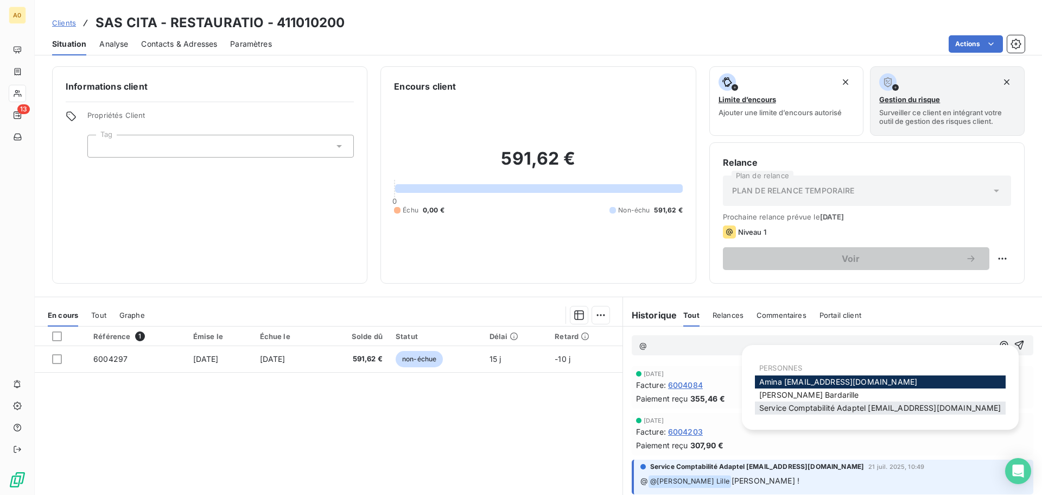
click at [780, 405] on span "Service Comptabilité Adaptel [EMAIL_ADDRESS][DOMAIN_NAME]" at bounding box center [880, 407] width 242 height 9
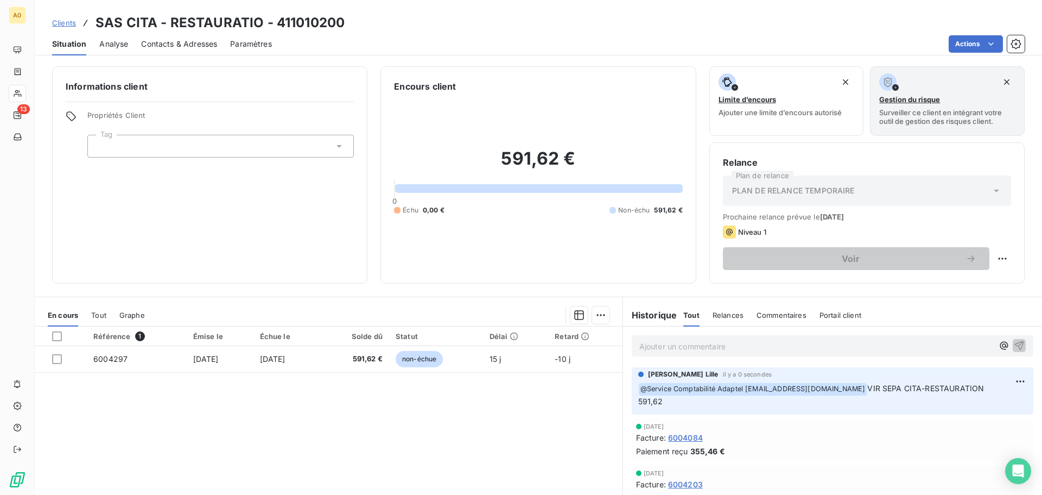
click at [317, 257] on div "Informations client Propriétés Client Tag" at bounding box center [209, 174] width 315 height 217
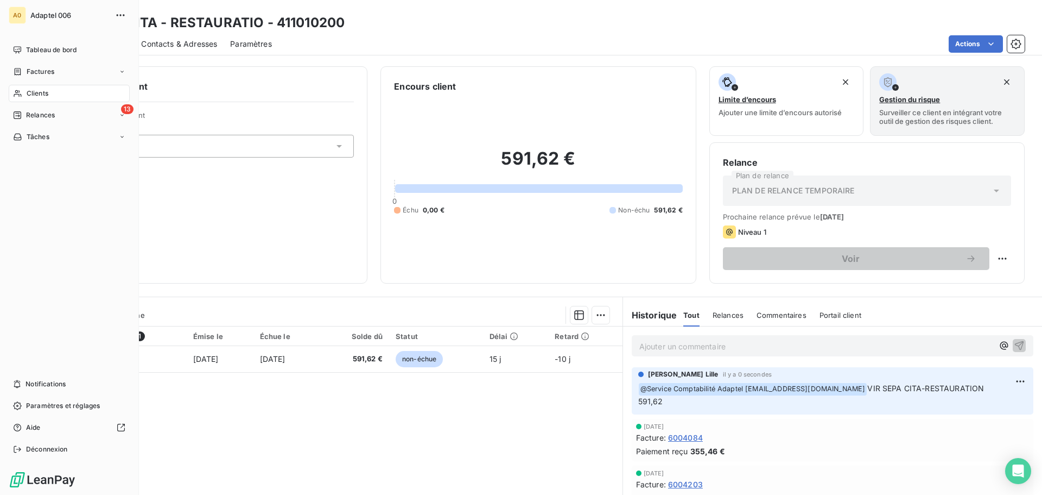
drag, startPoint x: 41, startPoint y: 94, endPoint x: 67, endPoint y: 84, distance: 28.5
click at [41, 94] on span "Clients" at bounding box center [38, 93] width 22 height 10
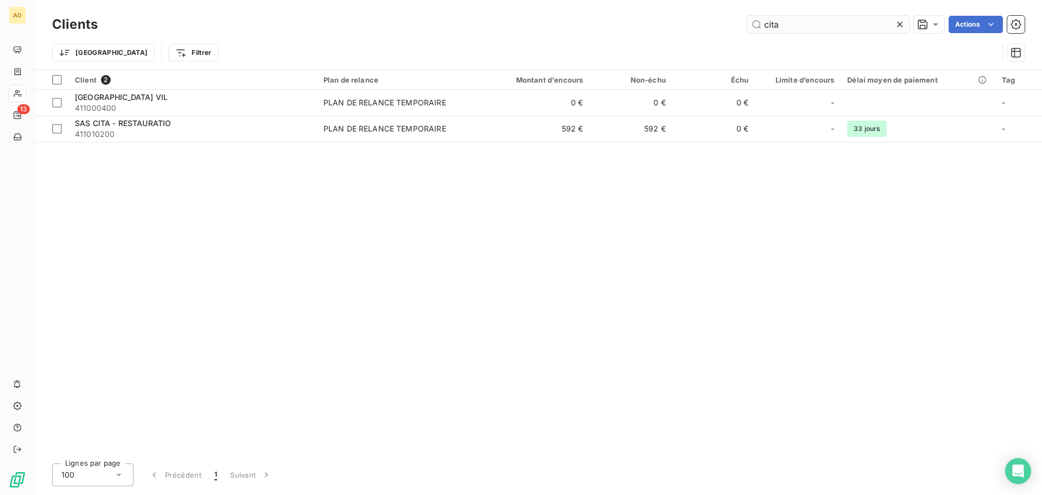
click at [815, 27] on input "cita" at bounding box center [828, 24] width 163 height 17
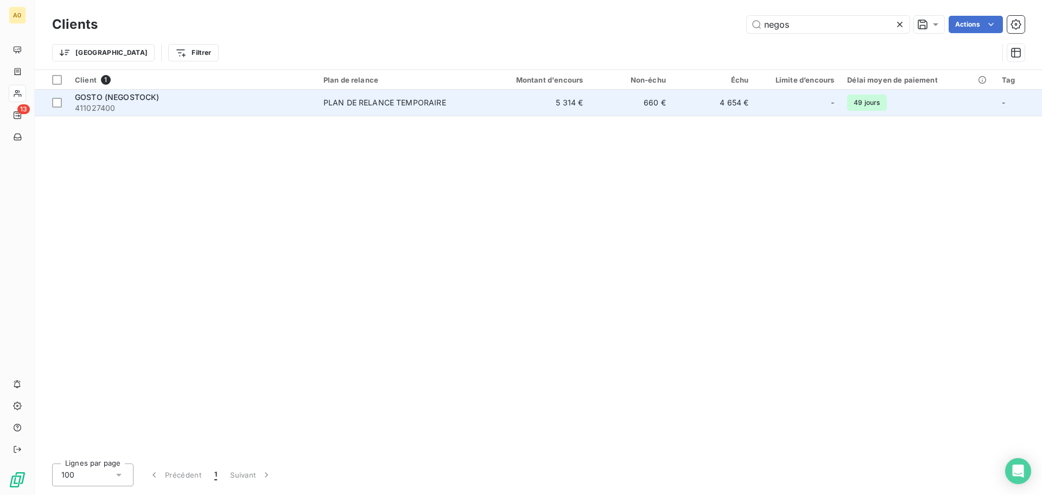
type input "negos"
click at [214, 100] on div "GOSTO (NEGOSTOCK)" at bounding box center [193, 97] width 236 height 11
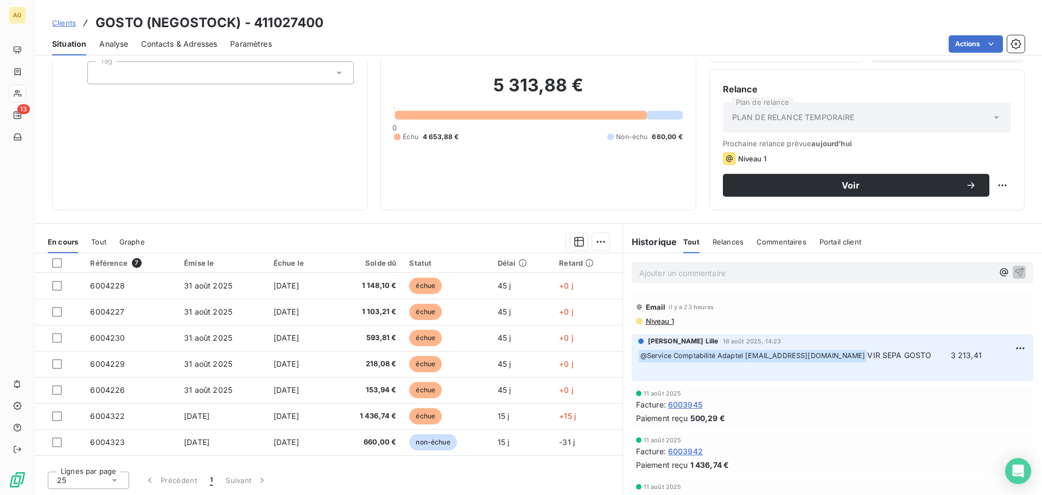
click at [254, 134] on div "Informations client Propriétés Client Tag" at bounding box center [209, 101] width 315 height 217
click at [659, 272] on p "Ajouter un commentaire ﻿" at bounding box center [816, 273] width 354 height 14
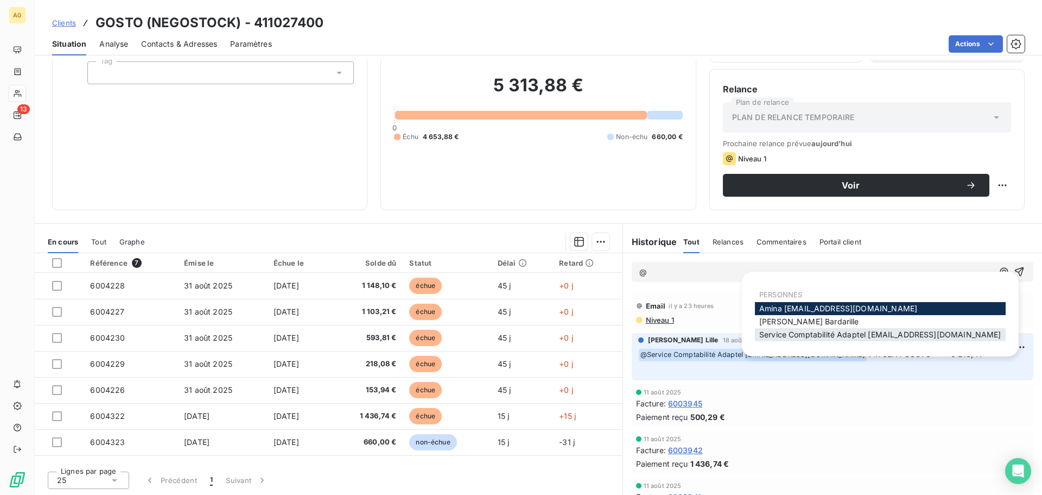
click at [780, 335] on span "Service Comptabilité Adaptel [EMAIL_ADDRESS][DOMAIN_NAME]" at bounding box center [880, 334] width 242 height 9
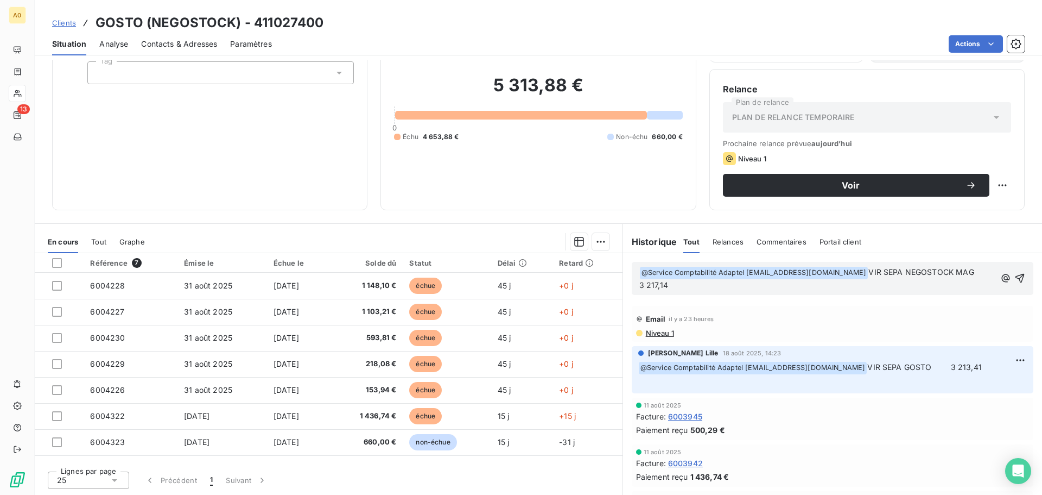
click at [952, 271] on span "VIR SEPA NEGOSTOCK MAG 3 217,14" at bounding box center [821, 278] width 365 height 22
click at [964, 273] on span "VIR SEPA NEGOSTOCK MAG 3 217,14" at bounding box center [816, 278] width 354 height 22
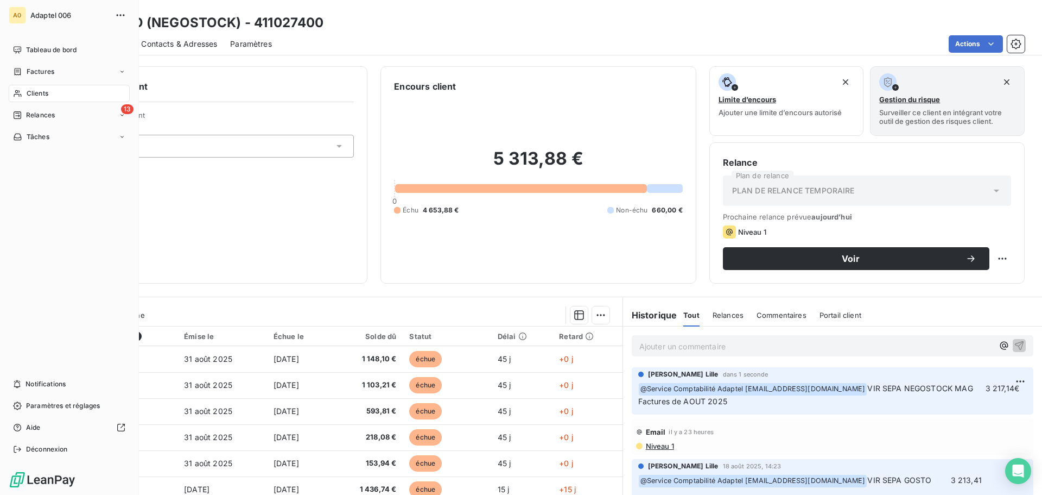
click at [41, 94] on span "Clients" at bounding box center [38, 93] width 22 height 10
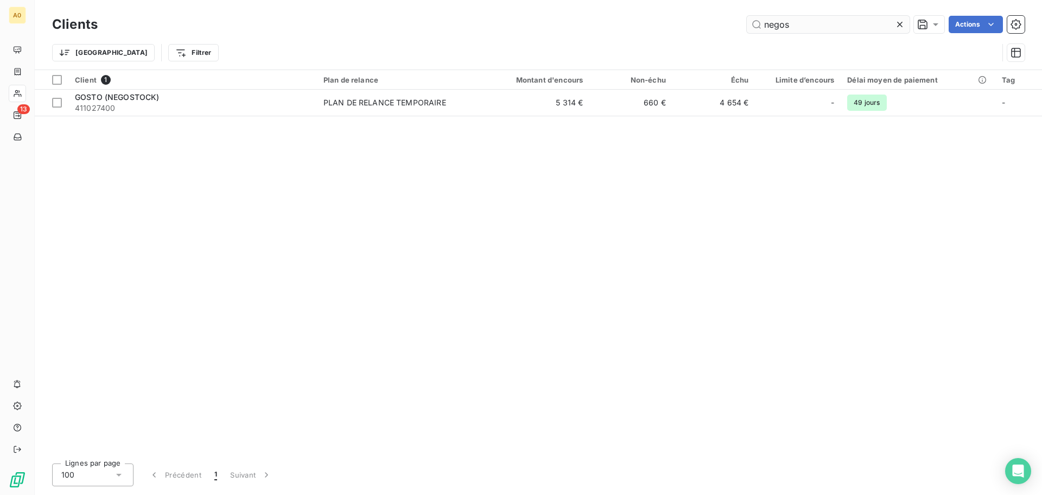
click at [800, 26] on input "negos" at bounding box center [828, 24] width 163 height 17
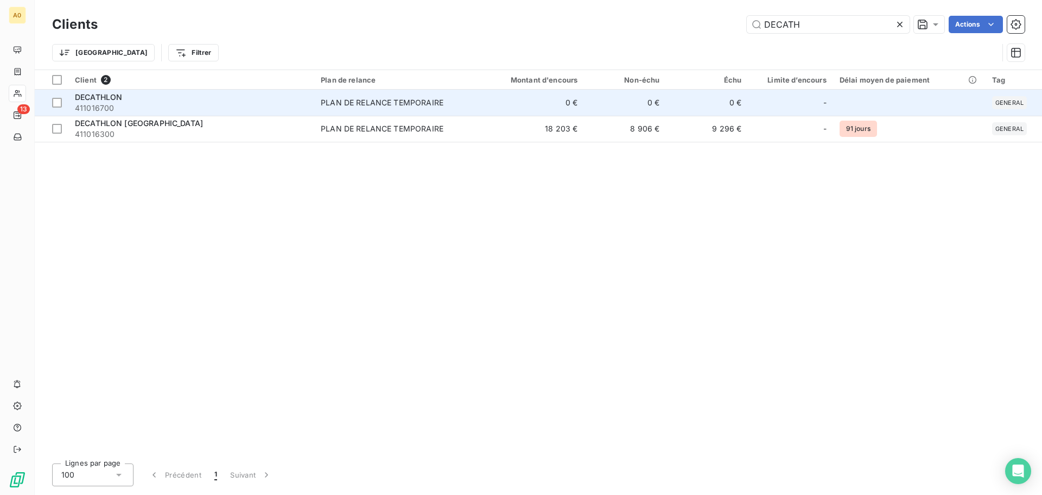
type input "DECATH"
click at [385, 102] on div "PLAN DE RELANCE TEMPORAIRE" at bounding box center [382, 102] width 123 height 11
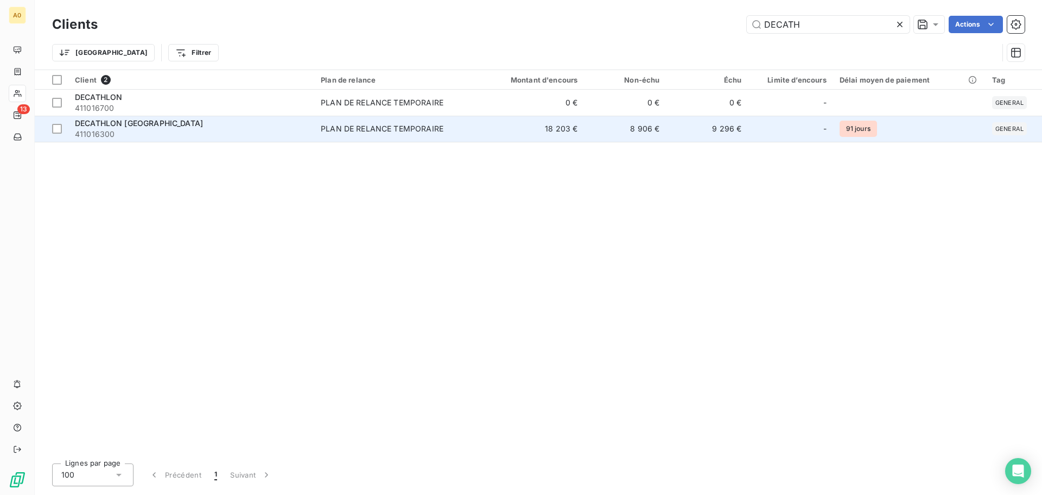
click at [238, 127] on div "DECATHLON [GEOGRAPHIC_DATA]" at bounding box center [191, 123] width 233 height 11
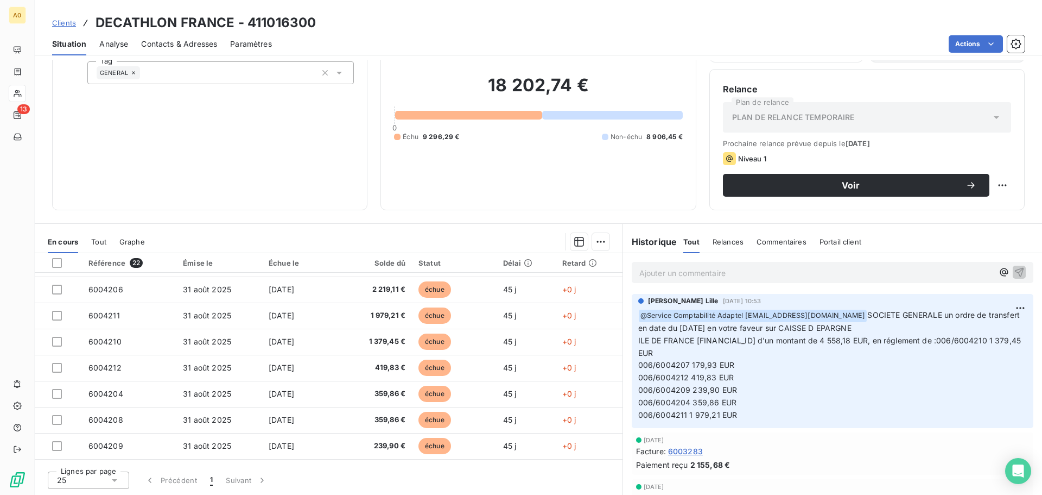
scroll to position [54, 0]
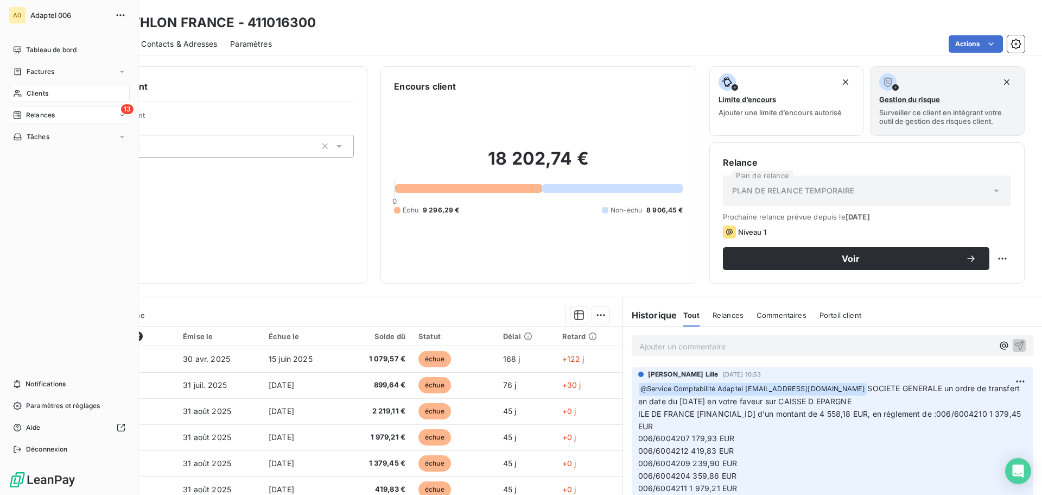
click at [93, 117] on div "13 Relances" at bounding box center [69, 114] width 121 height 17
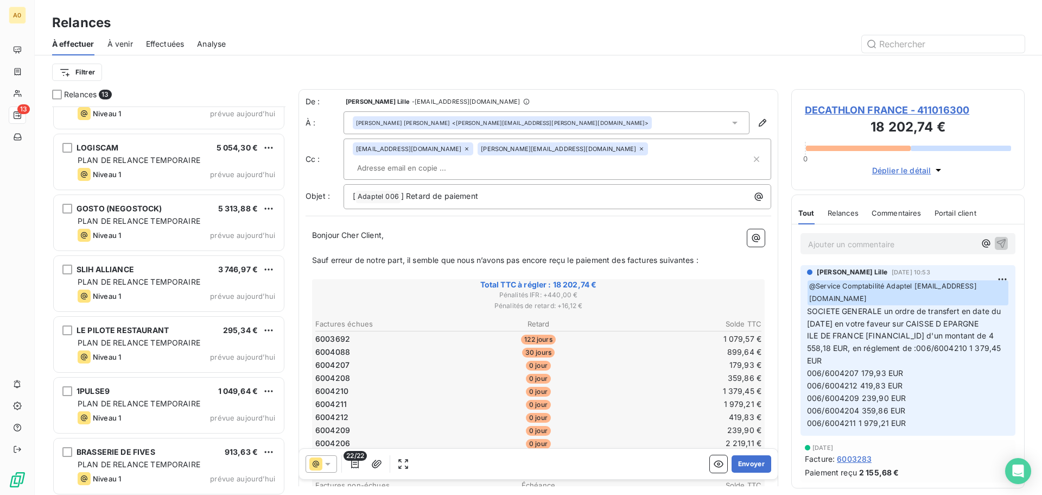
scroll to position [403, 0]
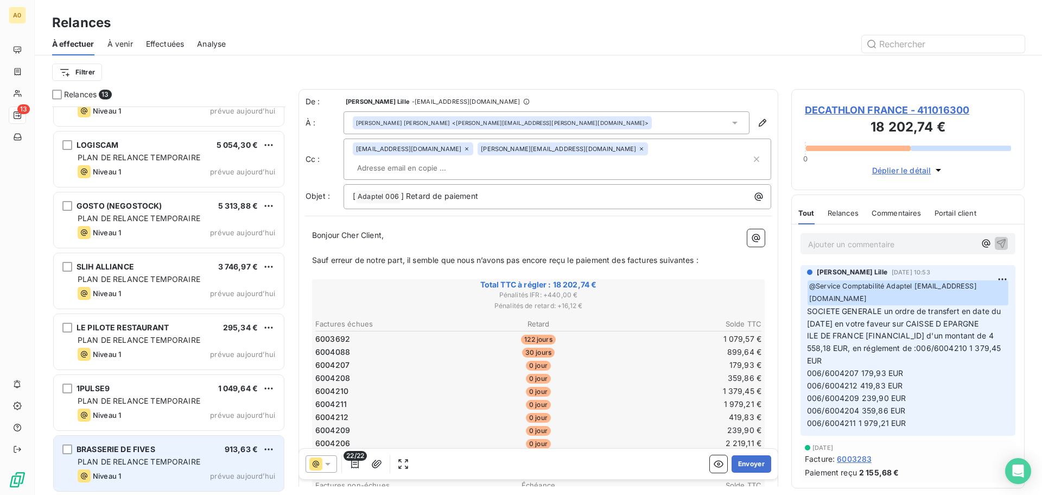
click at [186, 461] on span "PLAN DE RELANCE TEMPORAIRE" at bounding box center [139, 461] width 123 height 9
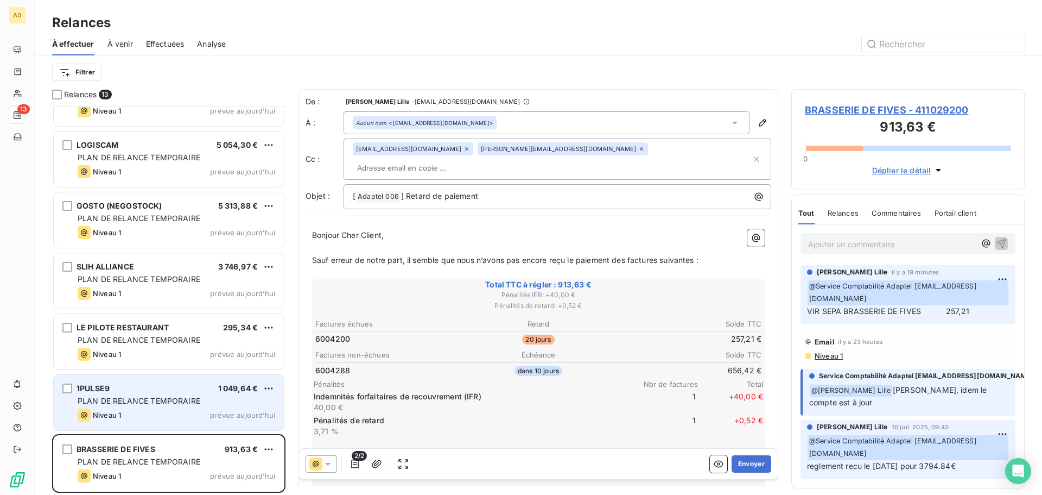
click at [193, 415] on div "Niveau 1 prévue aujourd’hui" at bounding box center [177, 414] width 198 height 13
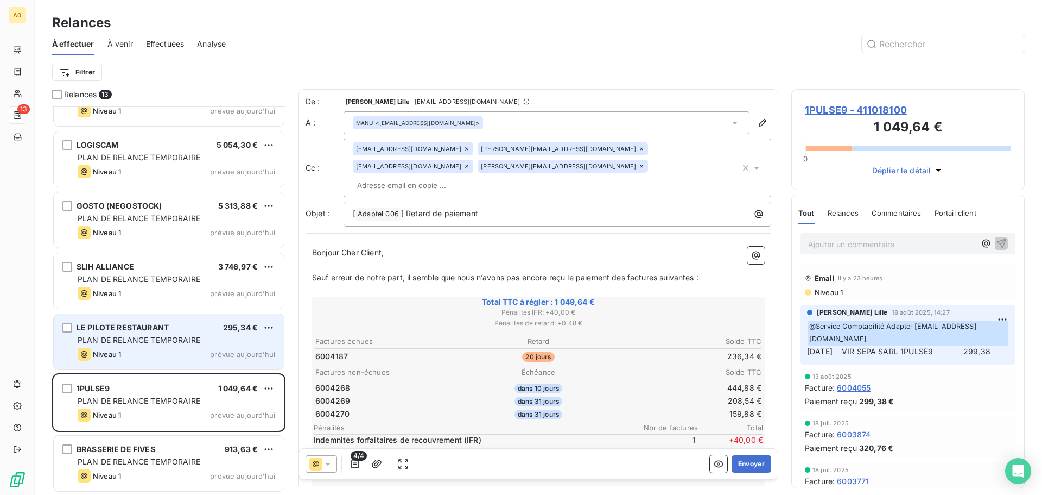
click at [160, 358] on div "Niveau 1 prévue aujourd’hui" at bounding box center [177, 353] width 198 height 13
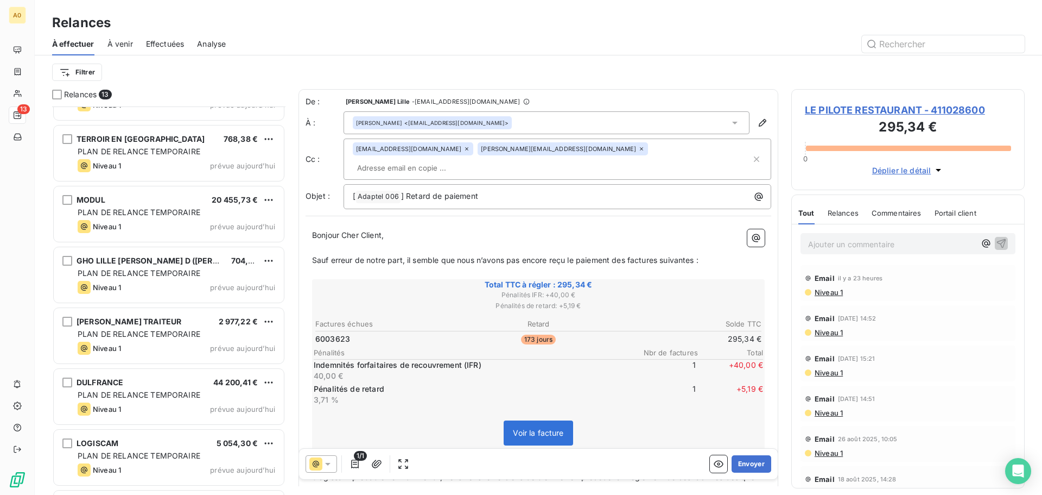
scroll to position [109, 0]
